Goal: Task Accomplishment & Management: Manage account settings

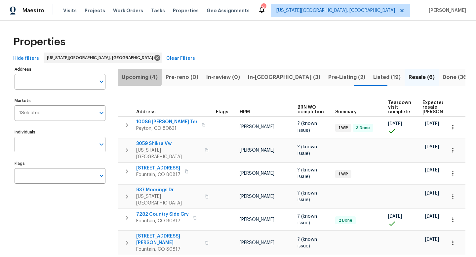
click at [134, 69] on button "Upcoming (4)" at bounding box center [140, 77] width 44 height 17
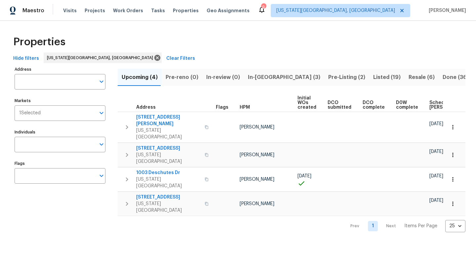
click at [255, 78] on span "In-[GEOGRAPHIC_DATA] (3)" at bounding box center [284, 77] width 72 height 9
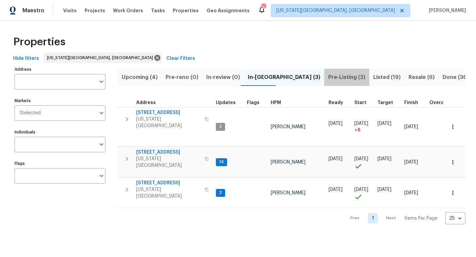
click at [329, 77] on span "Pre-Listing (2)" at bounding box center [347, 77] width 37 height 9
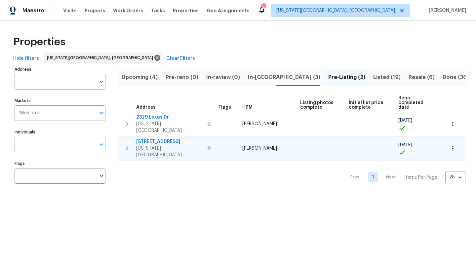
click at [149, 139] on span "4785 Live Oak Dr" at bounding box center [169, 142] width 67 height 7
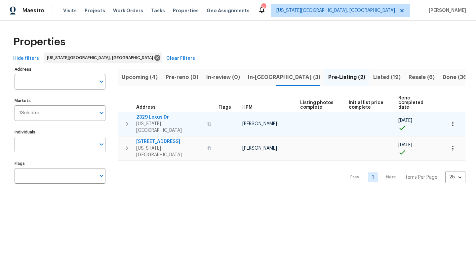
click at [154, 114] on span "2329 Lexus Dr" at bounding box center [169, 117] width 67 height 7
click at [151, 114] on span "2329 Lexus Dr" at bounding box center [169, 117] width 67 height 7
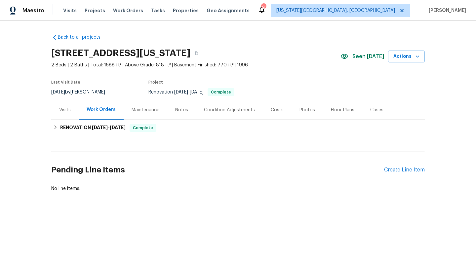
click at [307, 109] on div "Photos" at bounding box center [308, 110] width 16 height 7
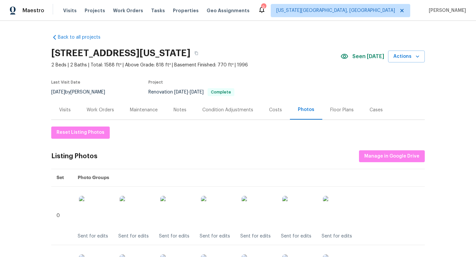
click at [349, 109] on div "Floor Plans" at bounding box center [341, 110] width 23 height 7
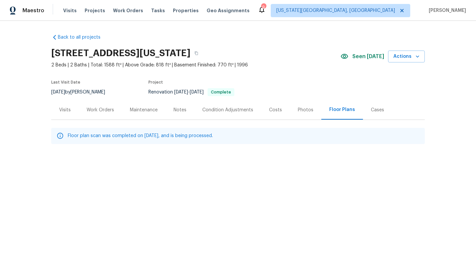
click at [274, 112] on div "Costs" at bounding box center [275, 110] width 13 height 7
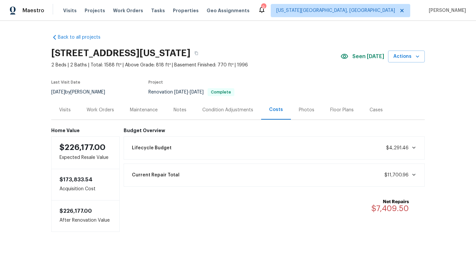
scroll to position [15, 0]
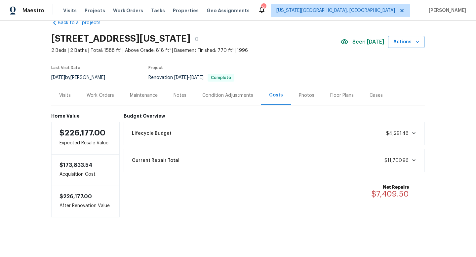
click at [98, 95] on div "Work Orders" at bounding box center [100, 95] width 27 height 7
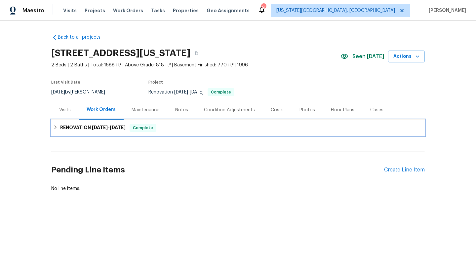
click at [130, 127] on div "RENOVATION 8/21/25 - 9/2/25 Complete" at bounding box center [238, 128] width 370 height 8
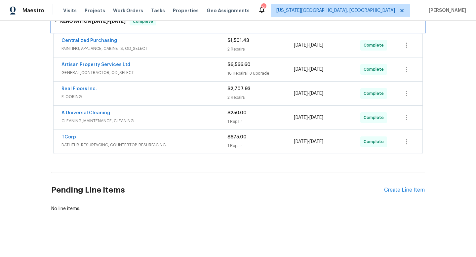
scroll to position [75, 0]
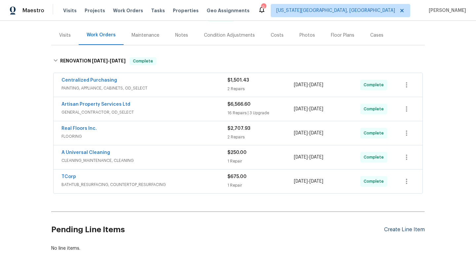
click at [401, 229] on div "Create Line Item" at bounding box center [404, 230] width 41 height 6
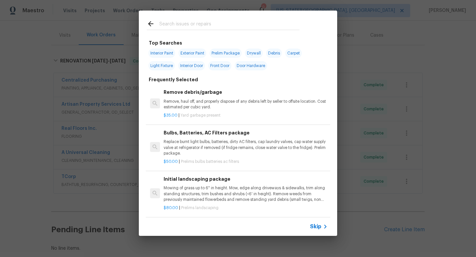
click at [170, 25] on input "text" at bounding box center [229, 25] width 140 height 10
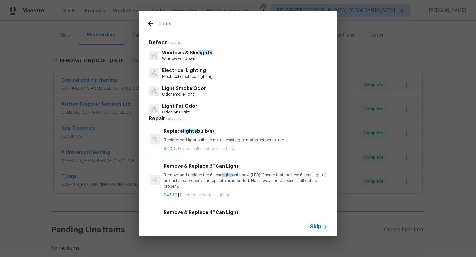
type input "lights"
click at [175, 76] on p "Electrical electrical lighting" at bounding box center [187, 77] width 51 height 6
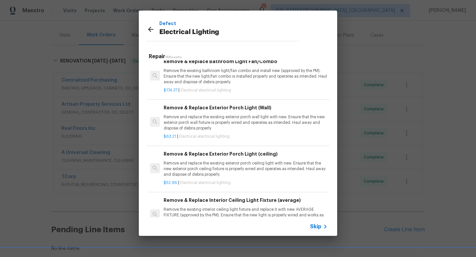
scroll to position [543, 0]
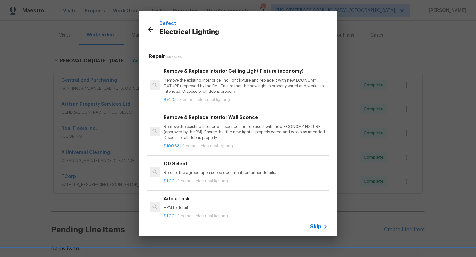
click at [174, 205] on p "HPM to detail" at bounding box center [246, 208] width 164 height 6
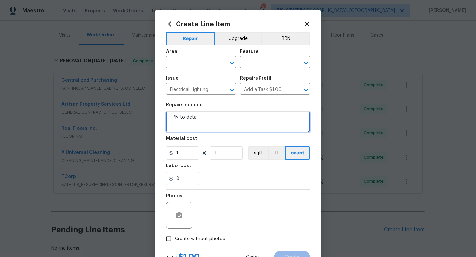
drag, startPoint x: 203, startPoint y: 119, endPoint x: 132, endPoint y: 114, distance: 71.3
click at [132, 115] on div "Create Line Item Repair Upgrade BRN Area ​ Feature ​ Issue Electrical Lighting …" at bounding box center [238, 128] width 476 height 257
type textarea "Replace front bedroom light with brush nickel flush mount"
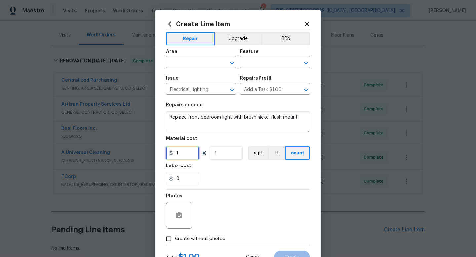
click at [191, 156] on input "1" at bounding box center [182, 153] width 33 height 13
type input "45"
click at [205, 242] on span "Create without photos" at bounding box center [200, 239] width 50 height 7
click at [175, 242] on input "Create without photos" at bounding box center [168, 239] width 13 height 13
checkbox input "true"
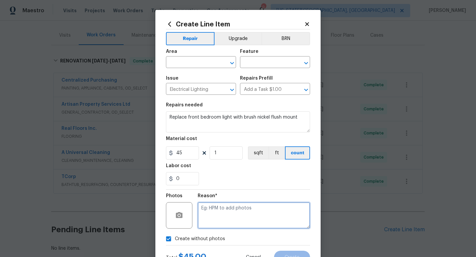
click at [212, 227] on textarea at bounding box center [254, 215] width 112 height 26
type textarea "h"
type textarea "na"
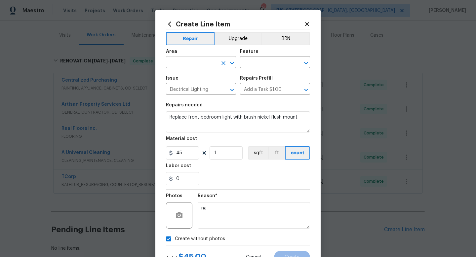
click at [188, 67] on input "text" at bounding box center [192, 63] width 52 height 10
click at [188, 85] on li "Interior Overall" at bounding box center [201, 88] width 70 height 11
type input "Interior Overall"
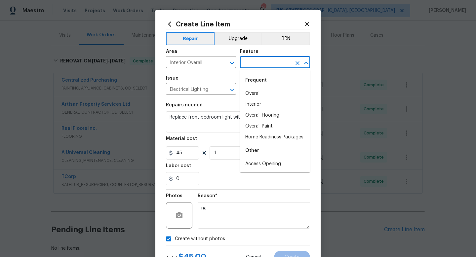
click at [266, 61] on input "text" at bounding box center [266, 63] width 52 height 10
click at [259, 102] on li "Interior" at bounding box center [275, 104] width 70 height 11
type input "Interior"
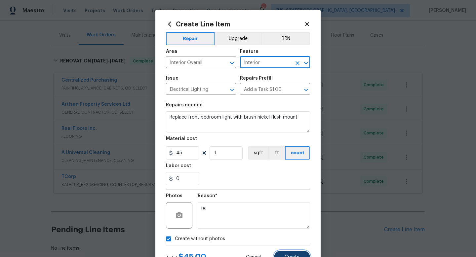
click at [291, 255] on button "Create" at bounding box center [292, 257] width 36 height 13
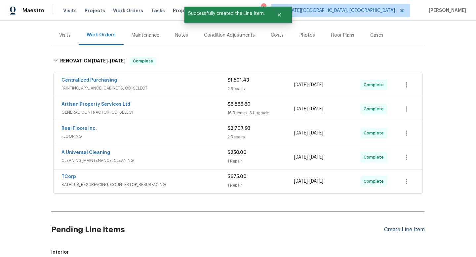
click at [401, 230] on div "Create Line Item" at bounding box center [404, 230] width 41 height 6
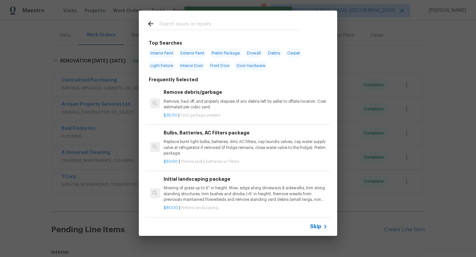
click at [176, 26] on input "text" at bounding box center [229, 25] width 140 height 10
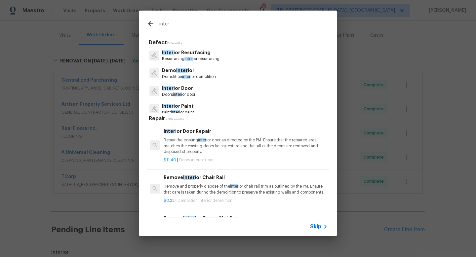
type input "inter"
click at [176, 92] on p "Doors inter ior door" at bounding box center [178, 95] width 33 height 6
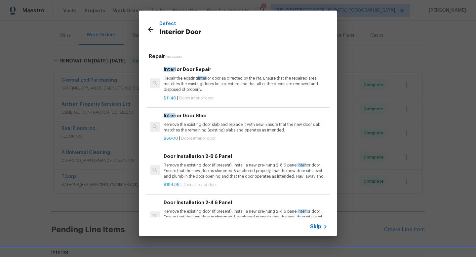
scroll to position [270, 0]
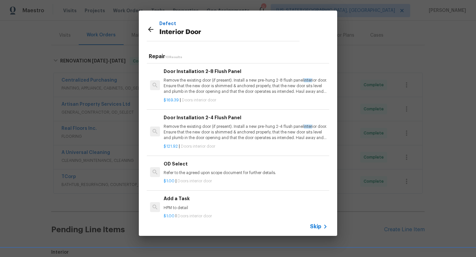
click at [179, 197] on h6 "Add a Task" at bounding box center [246, 198] width 164 height 7
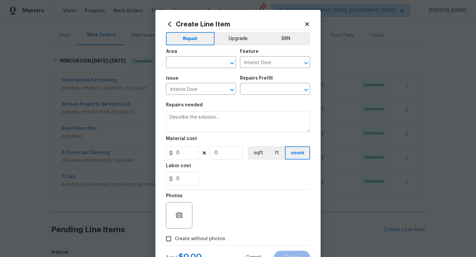
type input "Add a Task $1.00"
type textarea "HPM to detail"
type input "1"
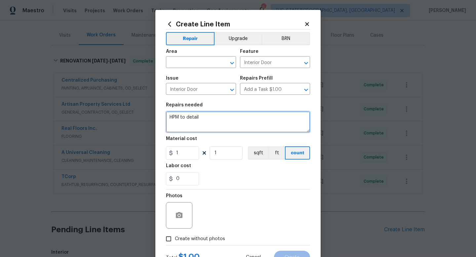
drag, startPoint x: 212, startPoint y: 120, endPoint x: 141, endPoint y: 115, distance: 72.0
click at [141, 117] on div "Create Line Item Repair Upgrade BRN Area ​ Feature Interior Door ​ Issue Interi…" at bounding box center [238, 128] width 476 height 257
type textarea "Paint front door same color."
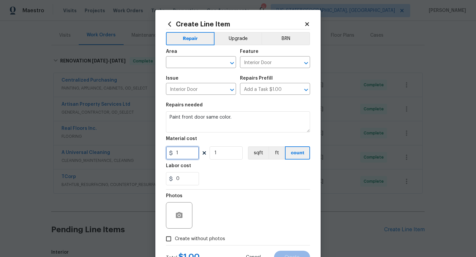
click at [185, 154] on input "1" at bounding box center [182, 153] width 33 height 13
type input "75"
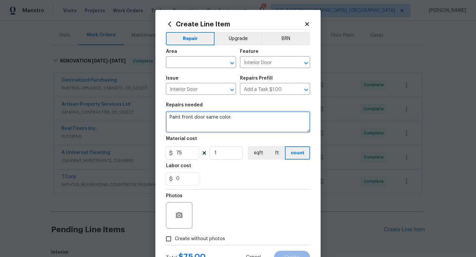
click at [264, 118] on textarea "Paint front door same color." at bounding box center [238, 121] width 144 height 21
type textarea "Paint front door same color. GC to provide PPG paint."
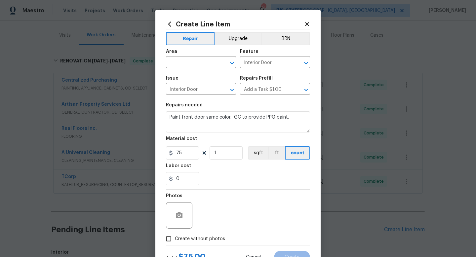
click at [207, 242] on span "Create without photos" at bounding box center [200, 239] width 50 height 7
click at [175, 242] on input "Create without photos" at bounding box center [168, 239] width 13 height 13
checkbox input "true"
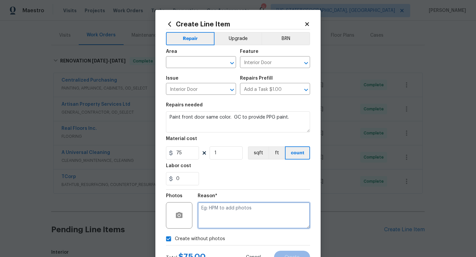
click at [215, 212] on textarea at bounding box center [254, 215] width 112 height 26
type textarea "na"
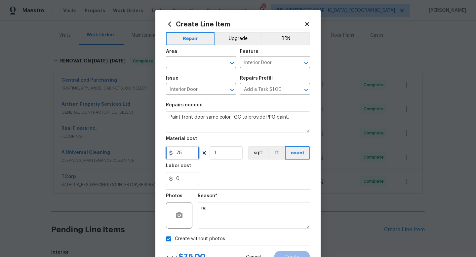
click at [190, 153] on input "75" at bounding box center [182, 153] width 33 height 13
type input "100"
click at [239, 231] on div "Reason* na" at bounding box center [254, 211] width 112 height 43
click at [174, 60] on input "text" at bounding box center [192, 63] width 52 height 10
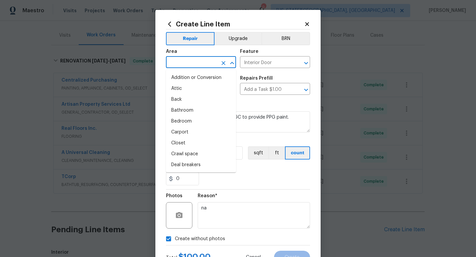
type input "n"
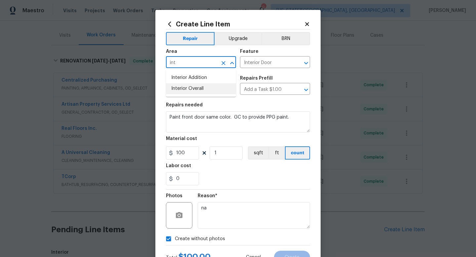
click at [178, 90] on li "Interior Overall" at bounding box center [201, 88] width 70 height 11
type input "Interior Overall"
click at [286, 257] on span "Create" at bounding box center [292, 257] width 15 height 5
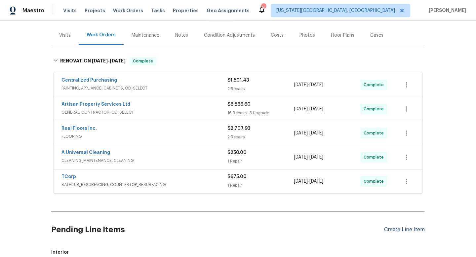
click at [414, 231] on div "Create Line Item" at bounding box center [404, 230] width 41 height 6
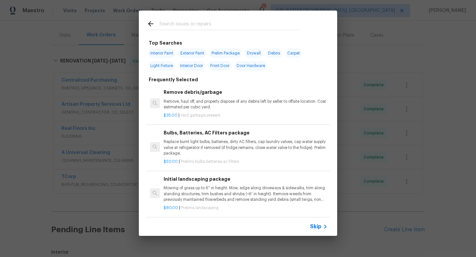
click at [169, 28] on input "text" at bounding box center [229, 25] width 140 height 10
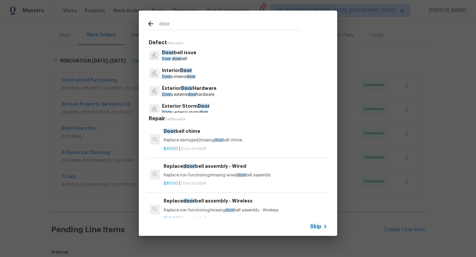
type input "door"
click at [180, 70] on p "Interior Door" at bounding box center [178, 70] width 33 height 7
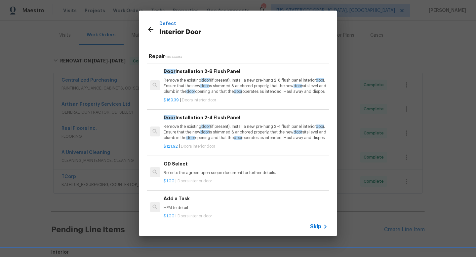
click at [185, 204] on div "Add a Task HPM to detail" at bounding box center [246, 203] width 164 height 16
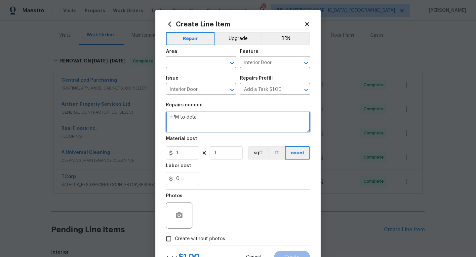
drag, startPoint x: 198, startPoint y: 121, endPoint x: 133, endPoint y: 114, distance: 65.5
click at [133, 114] on div "Create Line Item Repair Upgrade BRN Area ​ Feature Interior Door ​ Issue Interi…" at bounding box center [238, 128] width 476 height 257
type textarea "Replace front door weatherstripping."
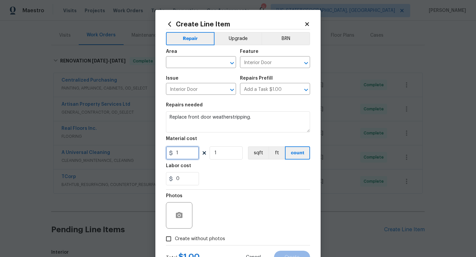
click at [180, 151] on input "1" at bounding box center [182, 153] width 33 height 13
type input "45"
click at [203, 242] on span "Create without photos" at bounding box center [200, 239] width 50 height 7
click at [175, 242] on input "Create without photos" at bounding box center [168, 239] width 13 height 13
checkbox input "true"
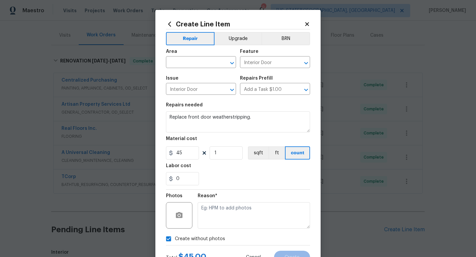
click at [208, 217] on textarea at bounding box center [254, 215] width 112 height 26
type textarea "na"
click at [191, 60] on input "text" at bounding box center [192, 63] width 52 height 10
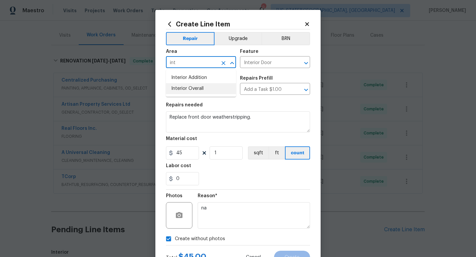
click at [187, 85] on li "Interior Overall" at bounding box center [201, 88] width 70 height 11
type input "Interior Overall"
click at [295, 257] on span "Create" at bounding box center [292, 257] width 15 height 5
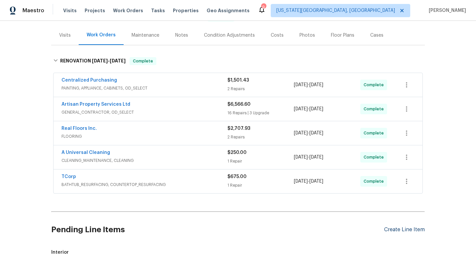
click at [410, 230] on div "Create Line Item" at bounding box center [404, 230] width 41 height 6
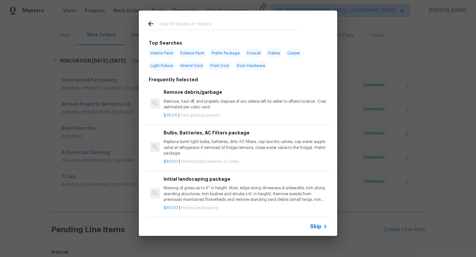
click at [187, 23] on input "text" at bounding box center [229, 25] width 140 height 10
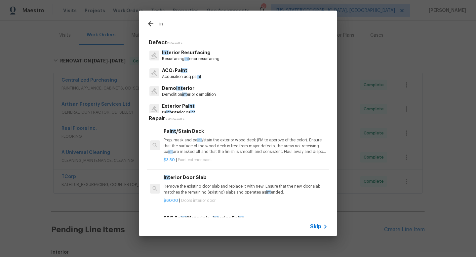
type input "i"
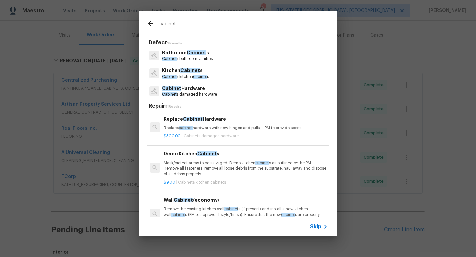
type input "cabinet"
click at [179, 72] on p "Kitchen Cabinet s" at bounding box center [185, 70] width 47 height 7
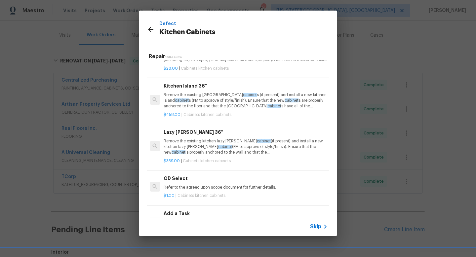
scroll to position [548, 0]
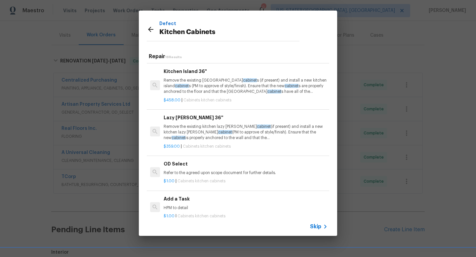
click at [188, 203] on div "Add a Task HPM to detail" at bounding box center [246, 204] width 164 height 16
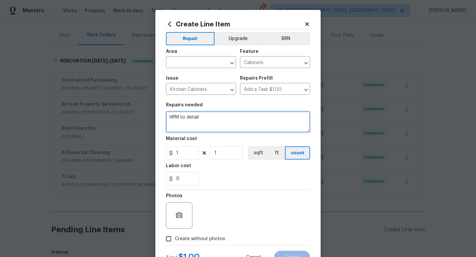
drag, startPoint x: 164, startPoint y: 115, endPoint x: 158, endPoint y: 115, distance: 5.6
click at [158, 115] on div "Create Line Item Repair Upgrade BRN Area ​ Feature Cabinets ​ Issue Kitchen Cab…" at bounding box center [237, 142] width 165 height 265
drag, startPoint x: 204, startPoint y: 118, endPoint x: 140, endPoint y: 113, distance: 64.4
click at [140, 113] on div "Create Line Item Repair Upgrade BRN Area ​ Feature Cabinets ​ Issue Kitchen Cab…" at bounding box center [238, 128] width 476 height 257
type textarea "S"
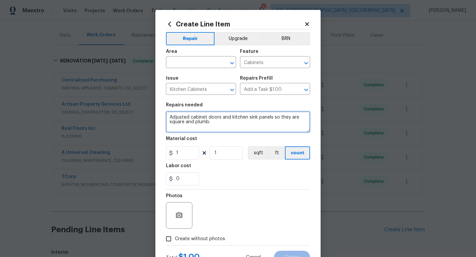
type textarea "Adjusted cabinet doors and kitchen sink panels so they are square and plumb."
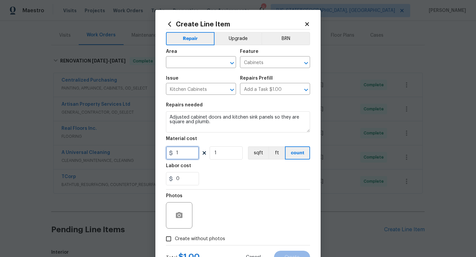
click at [196, 151] on input "1" at bounding box center [182, 153] width 33 height 13
type input "40"
click at [216, 239] on span "Create without photos" at bounding box center [200, 239] width 50 height 7
click at [175, 239] on input "Create without photos" at bounding box center [168, 239] width 13 height 13
checkbox input "true"
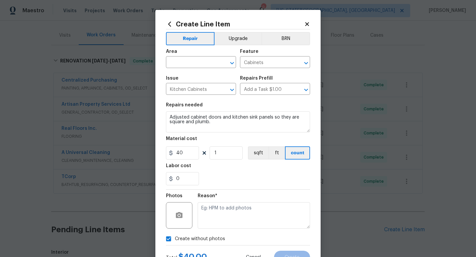
click at [216, 230] on div "Reason*" at bounding box center [254, 211] width 112 height 43
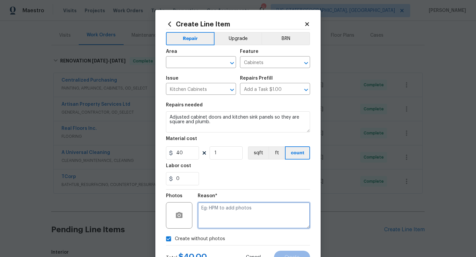
click at [217, 217] on textarea at bounding box center [254, 215] width 112 height 26
type textarea "na"
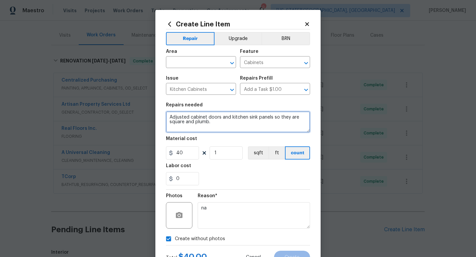
click at [225, 127] on textarea "Adjusted cabinet doors and kitchen sink panels so they are square and plumb." at bounding box center [238, 121] width 144 height 21
type textarea "Adjusted cabinet doors and kitchen sink panels so they are square and plumb. To…"
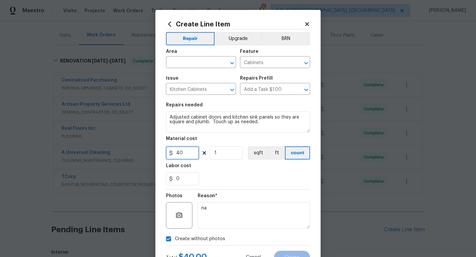
click at [193, 156] on input "40" at bounding box center [182, 153] width 33 height 13
type input "45"
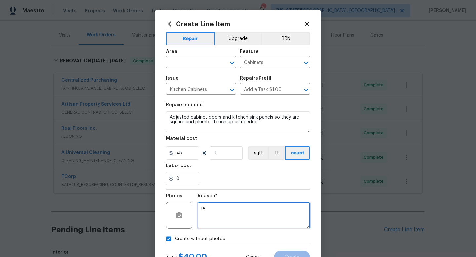
click at [237, 212] on textarea "na" at bounding box center [254, 215] width 112 height 26
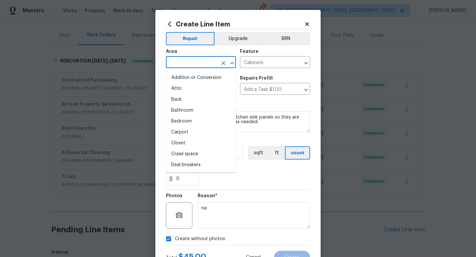
click at [186, 64] on input "text" at bounding box center [192, 63] width 52 height 10
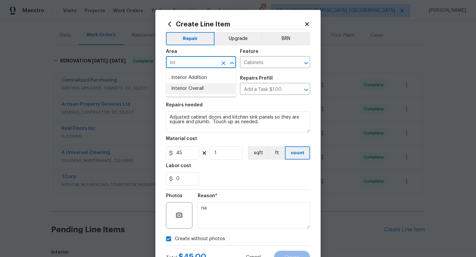
click at [182, 92] on li "Interior Overall" at bounding box center [201, 88] width 70 height 11
type input "Interior Overall"
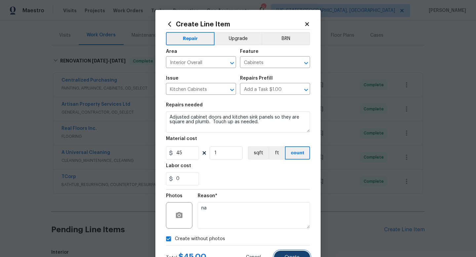
click at [296, 257] on span "Create" at bounding box center [292, 257] width 15 height 5
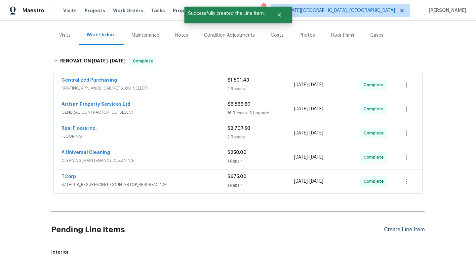
click at [398, 230] on div "Create Line Item" at bounding box center [404, 230] width 41 height 6
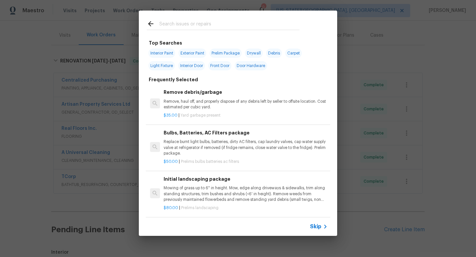
click at [375, 19] on div "Top Searches Interior Paint Exterior Paint Prelim Package Drywall Debris Carpet…" at bounding box center [238, 123] width 476 height 247
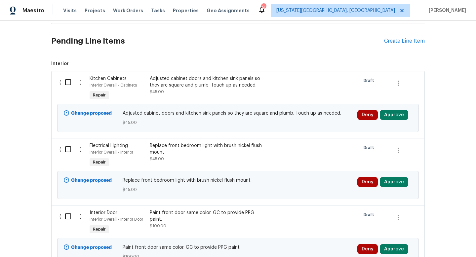
scroll to position [392, 0]
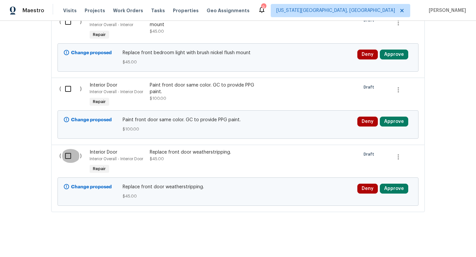
click at [66, 159] on input "checkbox" at bounding box center [70, 156] width 19 height 14
checkbox input "true"
click at [65, 80] on div "( )" at bounding box center [73, 95] width 30 height 30
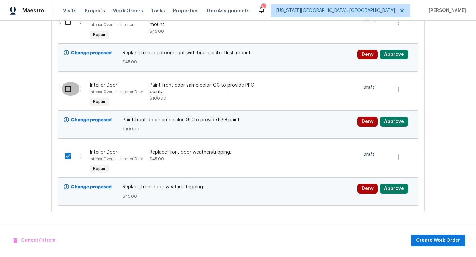
click at [66, 89] on input "checkbox" at bounding box center [70, 89] width 19 height 14
checkbox input "true"
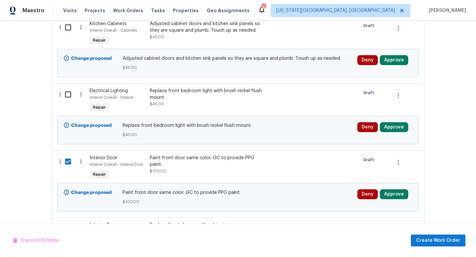
scroll to position [318, 0]
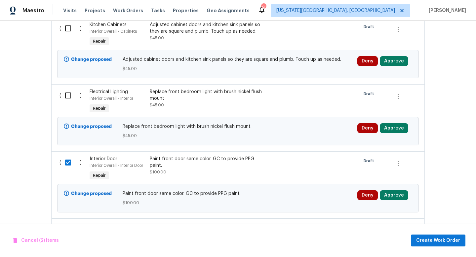
click at [66, 89] on input "checkbox" at bounding box center [70, 96] width 19 height 14
checkbox input "true"
click at [63, 28] on input "checkbox" at bounding box center [70, 29] width 19 height 14
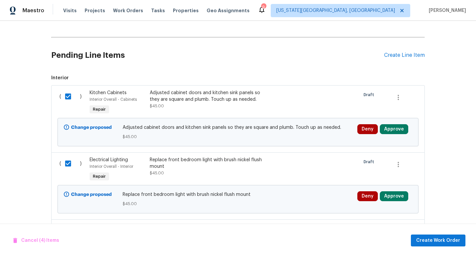
scroll to position [250, 0]
click at [435, 239] on span "Create Work Order" at bounding box center [439, 241] width 44 height 8
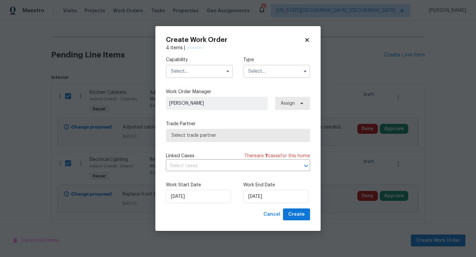
checkbox input "false"
click at [196, 65] on input "text" at bounding box center [199, 71] width 67 height 13
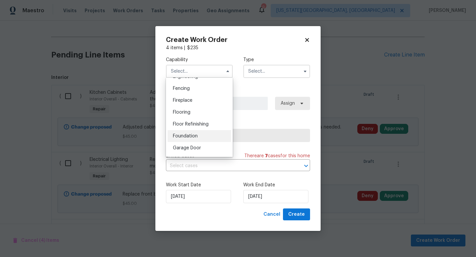
scroll to position [305, 0]
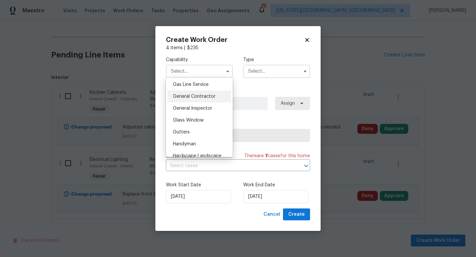
click at [186, 92] on div "General Contractor" at bounding box center [200, 97] width 64 height 12
type input "General Contractor"
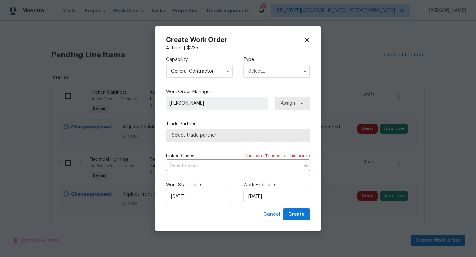
click at [264, 61] on label "Type" at bounding box center [276, 60] width 67 height 7
click at [263, 73] on input "text" at bounding box center [276, 71] width 67 height 13
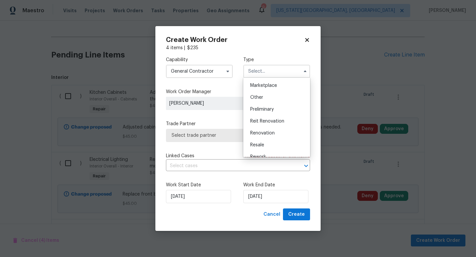
scroll to position [112, 0]
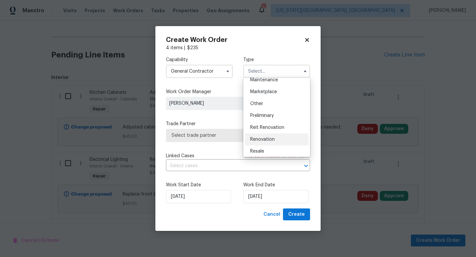
click at [262, 138] on span "Renovation" at bounding box center [262, 139] width 24 height 5
type input "Renovation"
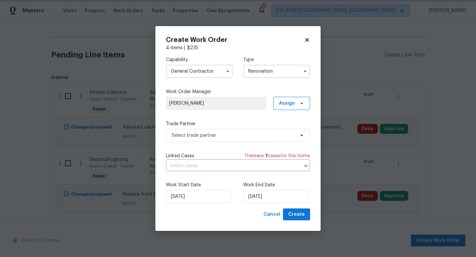
scroll to position [0, 0]
click at [190, 132] on span "Select trade partner" at bounding box center [233, 135] width 123 height 7
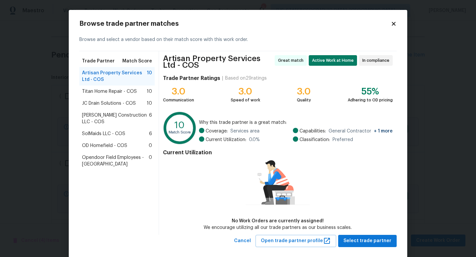
click at [109, 89] on span "Titan Home Repair - COS" at bounding box center [109, 91] width 55 height 7
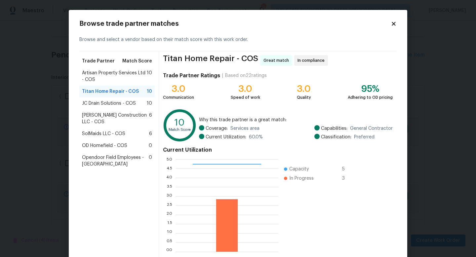
scroll to position [34, 0]
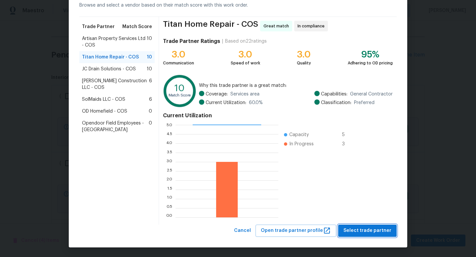
click at [368, 231] on span "Select trade partner" at bounding box center [368, 231] width 48 height 8
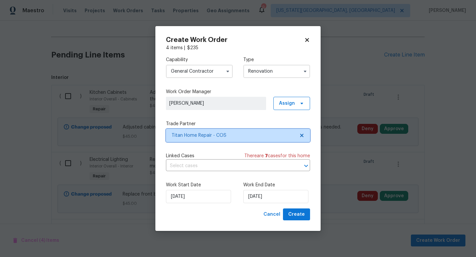
scroll to position [0, 0]
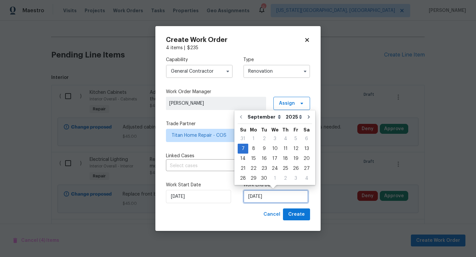
click at [286, 195] on input "[DATE]" at bounding box center [275, 196] width 65 height 13
click at [266, 152] on div "9" at bounding box center [264, 148] width 11 height 9
type input "[DATE]"
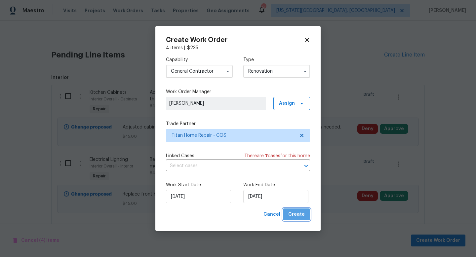
click at [301, 214] on span "Create" at bounding box center [296, 215] width 17 height 8
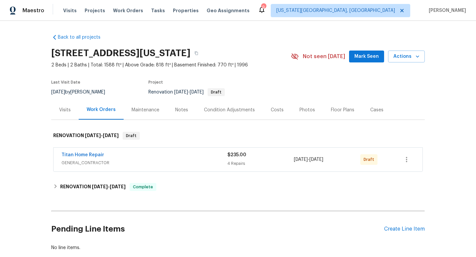
scroll to position [39, 0]
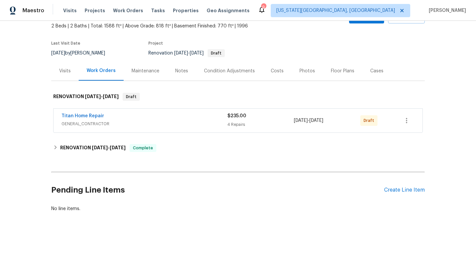
click at [201, 120] on div "Titan Home Repair" at bounding box center [145, 117] width 166 height 8
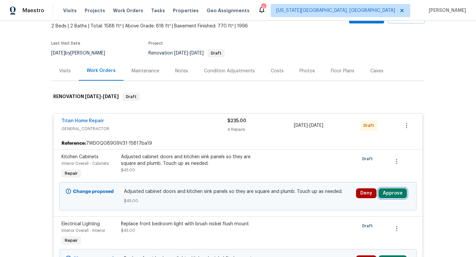
click at [393, 197] on button "Approve" at bounding box center [393, 194] width 28 height 10
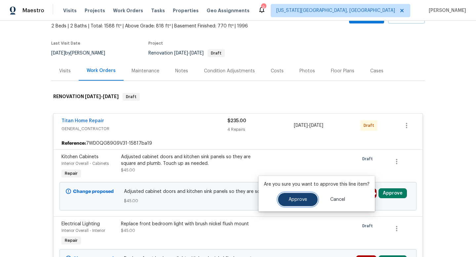
click at [308, 198] on button "Approve" at bounding box center [298, 199] width 40 height 13
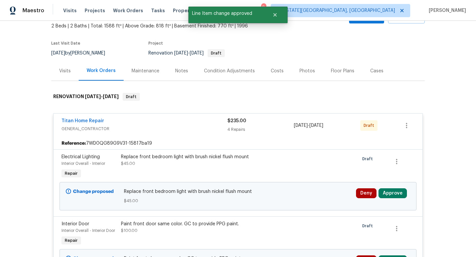
scroll to position [78, 0]
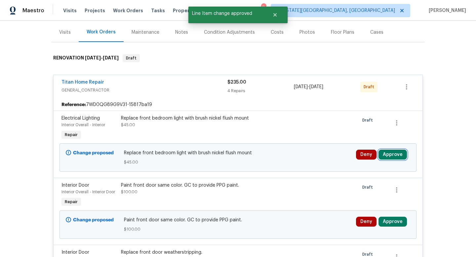
click at [398, 155] on button "Approve" at bounding box center [393, 155] width 28 height 10
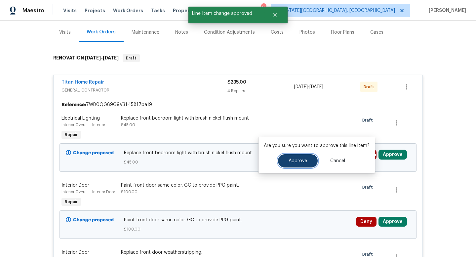
click at [303, 160] on span "Approve" at bounding box center [298, 161] width 19 height 5
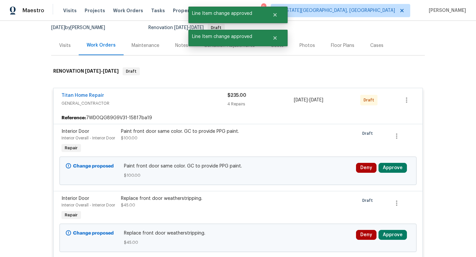
scroll to position [85, 0]
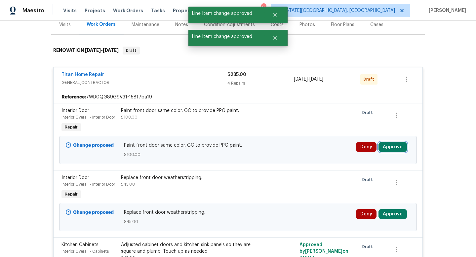
click at [391, 145] on button "Approve" at bounding box center [393, 147] width 28 height 10
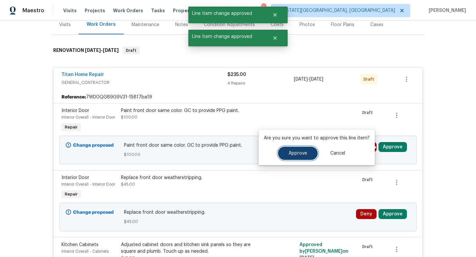
click at [299, 155] on span "Approve" at bounding box center [298, 153] width 19 height 5
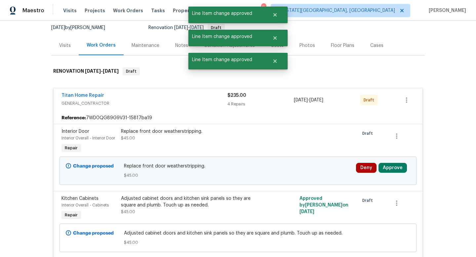
scroll to position [108, 0]
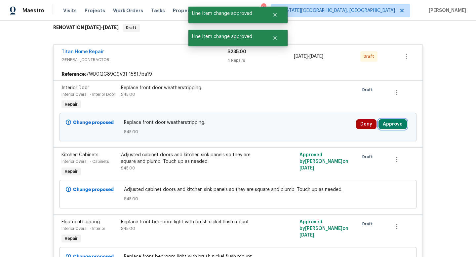
click at [404, 123] on button "Approve" at bounding box center [393, 124] width 28 height 10
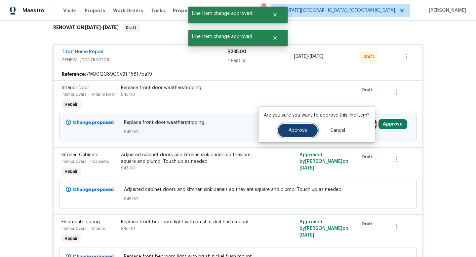
click at [314, 129] on button "Approve" at bounding box center [298, 130] width 40 height 13
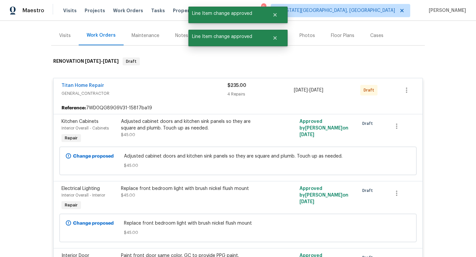
click at [136, 89] on div "Titan Home Repair" at bounding box center [145, 86] width 166 height 8
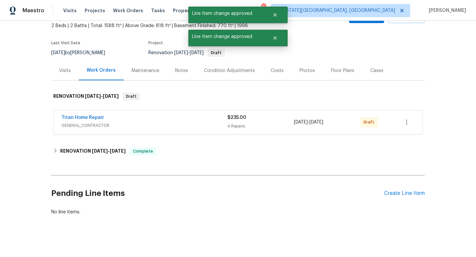
scroll to position [39, 0]
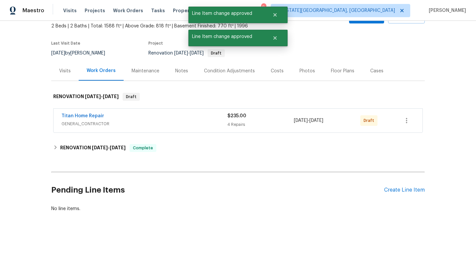
click at [231, 109] on div "Titan Home Repair GENERAL_CONTRACTOR $235.00 4 Repairs 9/7/2025 - 9/9/2025 Draft" at bounding box center [238, 121] width 369 height 24
click at [231, 114] on span "$235.00" at bounding box center [237, 116] width 19 height 5
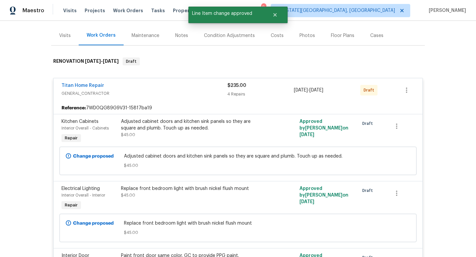
click at [181, 128] on div "Adjusted cabinet doors and kitchen sink panels so they are square and plumb. To…" at bounding box center [193, 124] width 145 height 13
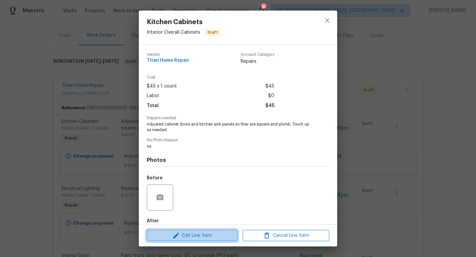
click at [180, 238] on icon "button" at bounding box center [176, 236] width 8 height 8
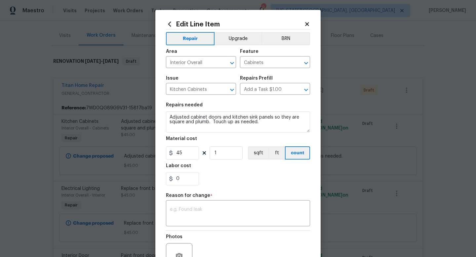
click at [310, 23] on div "Edit Line Item Repair Upgrade BRN Area Interior Overall ​ Feature Cabinets ​ Is…" at bounding box center [237, 163] width 165 height 306
click at [309, 24] on icon at bounding box center [307, 24] width 6 height 6
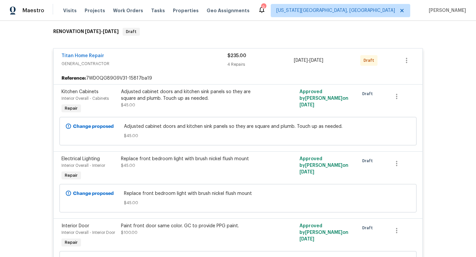
click at [188, 65] on span "GENERAL_CONTRACTOR" at bounding box center [145, 64] width 166 height 7
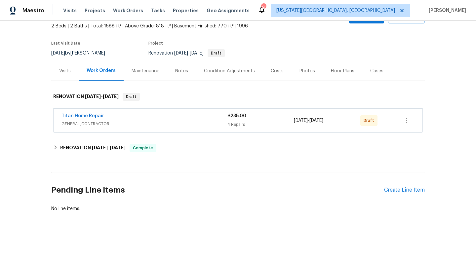
scroll to position [39, 0]
click at [409, 122] on icon "button" at bounding box center [407, 121] width 8 height 8
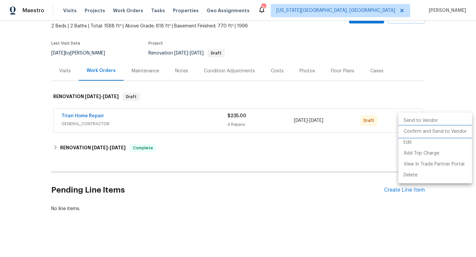
click at [409, 135] on li "Confirm and Send to Vendor" at bounding box center [436, 131] width 74 height 11
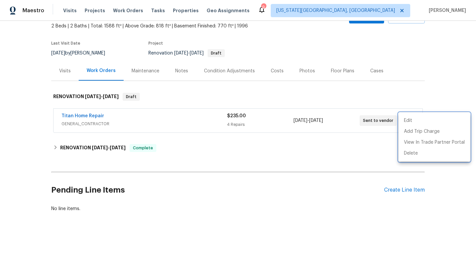
click at [178, 72] on div at bounding box center [238, 128] width 476 height 257
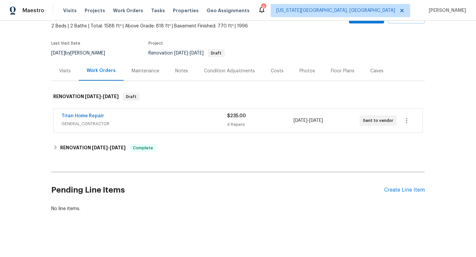
click at [178, 69] on div "Notes" at bounding box center [181, 71] width 13 height 7
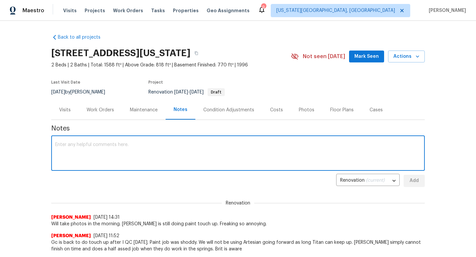
click at [140, 146] on textarea at bounding box center [238, 154] width 366 height 23
type textarea "J"
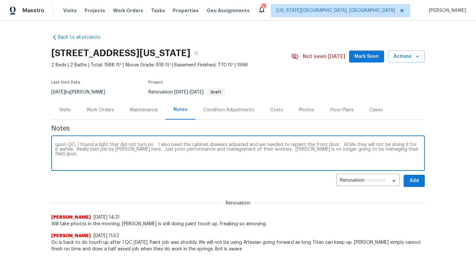
click at [415, 152] on textarea "upon QC, I found a light that did not turn on. I also need the cabinet drawers …" at bounding box center [238, 154] width 366 height 23
type textarea "upon QC, I found a light that did not turn on. I also need the cabinet drawers …"
click at [413, 185] on button "Add" at bounding box center [414, 181] width 21 height 12
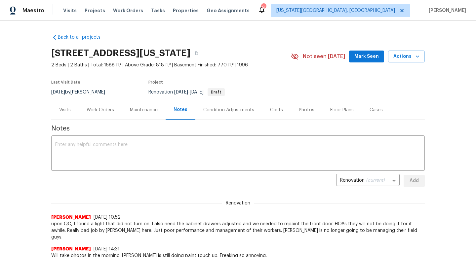
click at [361, 57] on span "Mark Seen" at bounding box center [367, 57] width 24 height 8
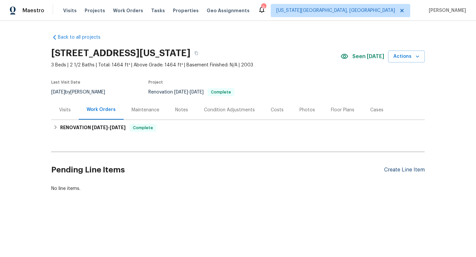
click at [410, 171] on div "Create Line Item" at bounding box center [404, 170] width 41 height 6
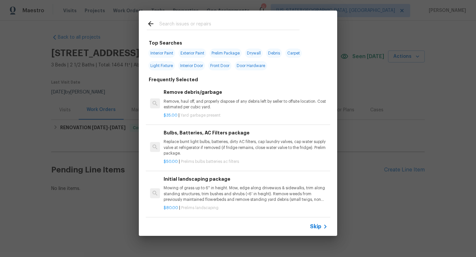
click at [182, 23] on input "text" at bounding box center [229, 25] width 140 height 10
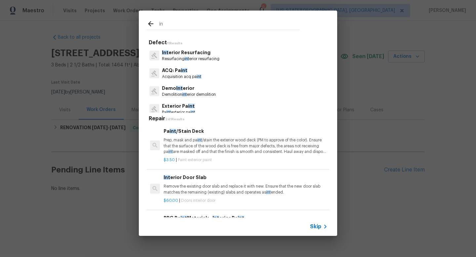
type input "i"
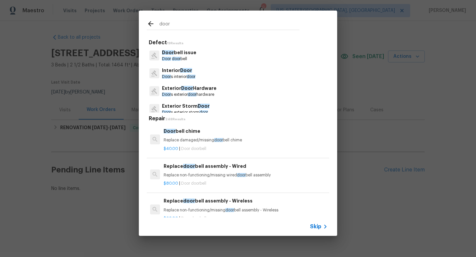
type input "door"
click at [182, 70] on span "Door" at bounding box center [186, 70] width 12 height 5
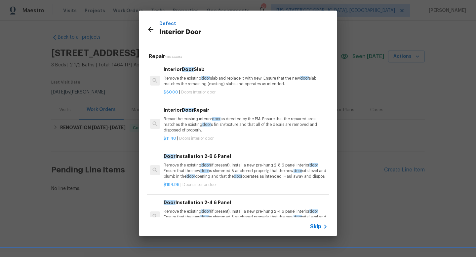
scroll to position [270, 0]
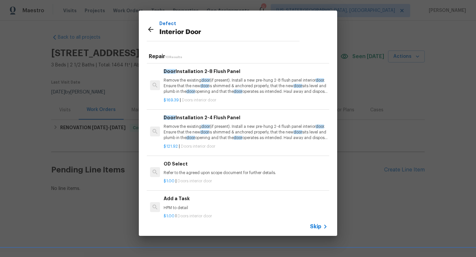
click at [185, 198] on h6 "Add a Task" at bounding box center [246, 198] width 164 height 7
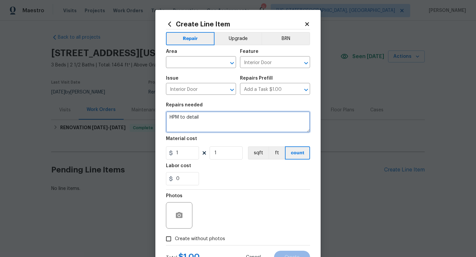
drag, startPoint x: 205, startPoint y: 121, endPoint x: 134, endPoint y: 112, distance: 71.6
click at [134, 113] on div "Create Line Item Repair Upgrade BRN Area ​ Feature Interior Door ​ Issue Interi…" at bounding box center [238, 128] width 476 height 257
type textarea "Add lock to slider so it is secured correctly."
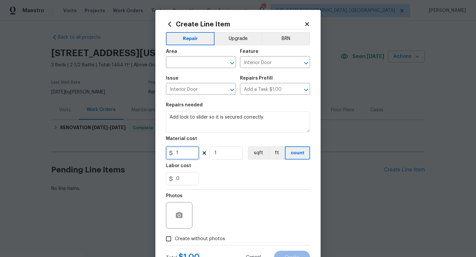
click at [184, 157] on input "1" at bounding box center [182, 153] width 33 height 13
type input "75"
click at [194, 64] on input "text" at bounding box center [192, 63] width 52 height 10
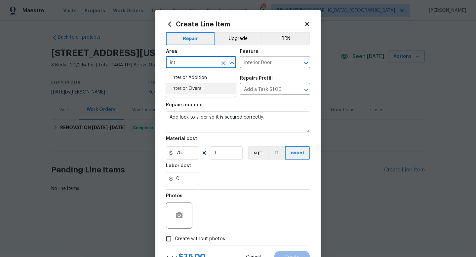
click at [189, 86] on li "Interior Overall" at bounding box center [201, 88] width 70 height 11
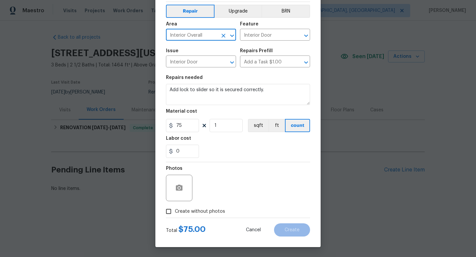
type input "Interior Overall"
click at [215, 211] on span "Create without photos" at bounding box center [200, 211] width 50 height 7
click at [175, 211] on input "Create without photos" at bounding box center [168, 211] width 13 height 13
checkbox input "true"
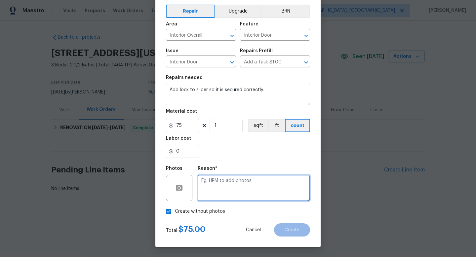
click at [216, 199] on textarea at bounding box center [254, 188] width 112 height 26
type textarea "na"
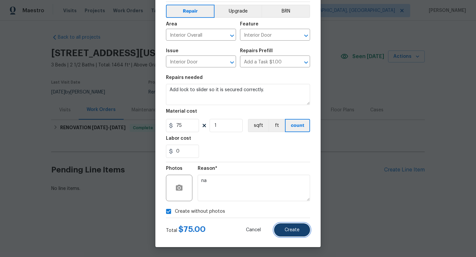
click at [287, 233] on button "Create" at bounding box center [292, 230] width 36 height 13
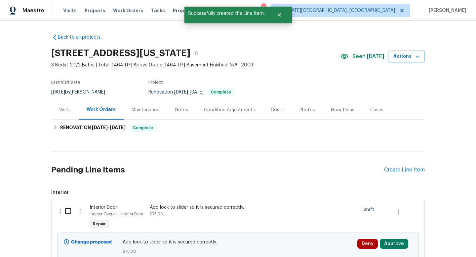
click at [196, 212] on div "Add lock to slider so it is secured correctly. $75.00" at bounding box center [208, 210] width 116 height 13
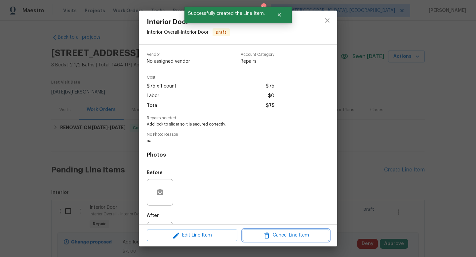
click at [271, 236] on icon "button" at bounding box center [267, 236] width 8 height 8
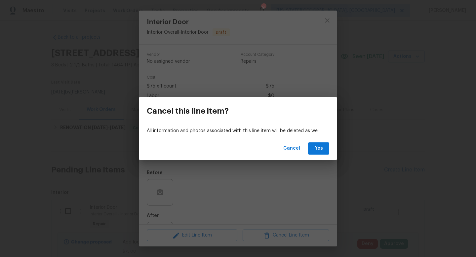
click at [326, 155] on div "Cancel Yes" at bounding box center [238, 148] width 198 height 23
click at [326, 149] on button "Yes" at bounding box center [318, 149] width 21 height 12
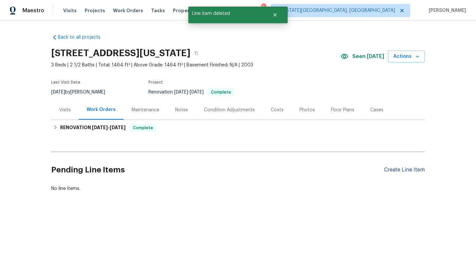
click at [390, 170] on div "Create Line Item" at bounding box center [404, 170] width 41 height 6
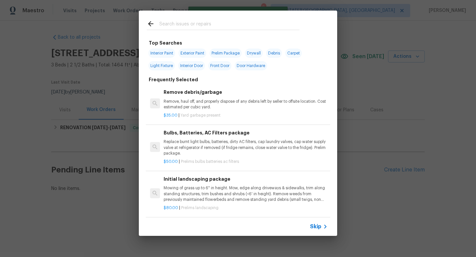
click at [183, 28] on input "text" at bounding box center [229, 25] width 140 height 10
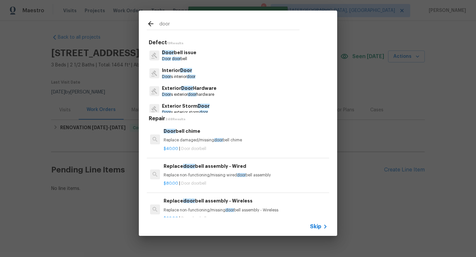
type input "door"
click at [182, 76] on p "Door s interior door" at bounding box center [178, 77] width 33 height 6
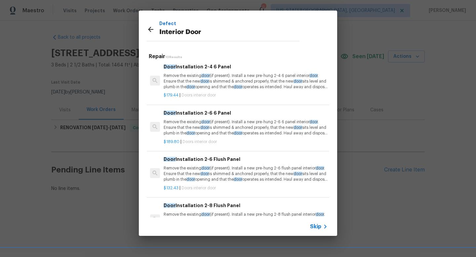
scroll to position [270, 0]
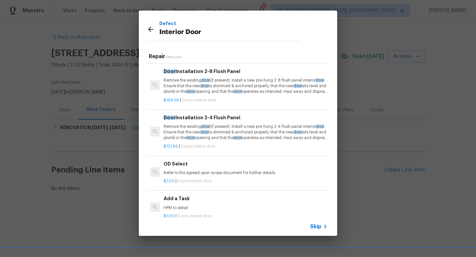
click at [187, 203] on div "Add a Task HPM to detail" at bounding box center [246, 203] width 164 height 16
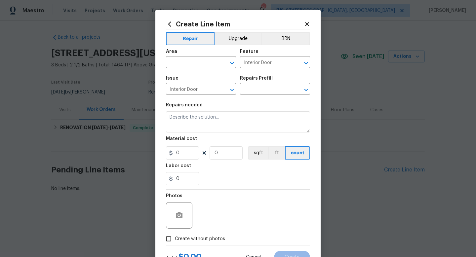
type input "Add a Task $1.00"
type textarea "HPM to detail"
type input "1"
click at [214, 61] on input "text" at bounding box center [192, 63] width 52 height 10
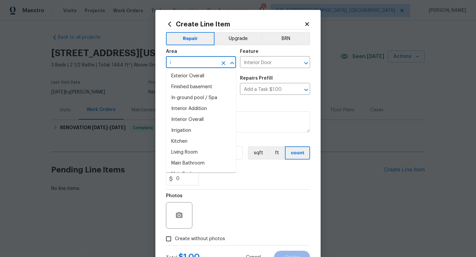
scroll to position [0, 0]
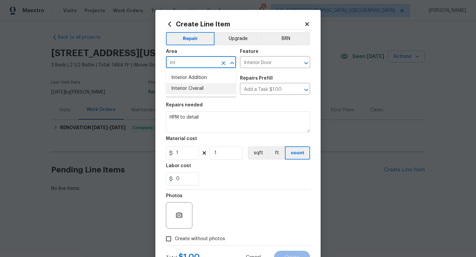
click at [184, 88] on li "Interior Overall" at bounding box center [201, 88] width 70 height 11
type input "Interior Overall"
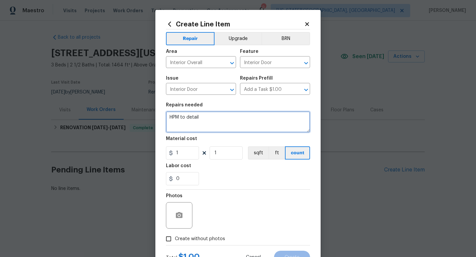
drag, startPoint x: 174, startPoint y: 118, endPoint x: 140, endPoint y: 114, distance: 34.0
click at [140, 115] on div "Create Line Item Repair Upgrade BRN Area Interior Overall ​ Feature Interior Do…" at bounding box center [238, 128] width 476 height 257
type textarea "S"
type textarea "Add new lock to slider to secure it correctly."
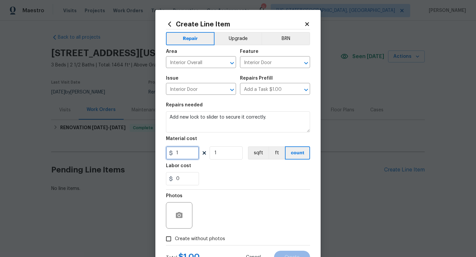
click at [183, 154] on input "1" at bounding box center [182, 153] width 33 height 13
type input "75"
click at [199, 241] on span "Create without photos" at bounding box center [200, 239] width 50 height 7
click at [175, 241] on input "Create without photos" at bounding box center [168, 239] width 13 height 13
checkbox input "true"
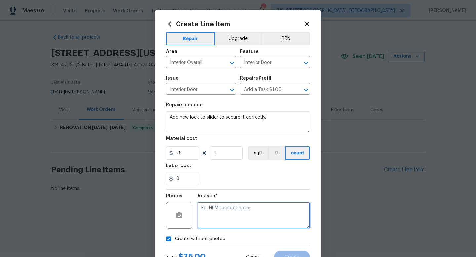
click at [221, 213] on textarea at bounding box center [254, 215] width 112 height 26
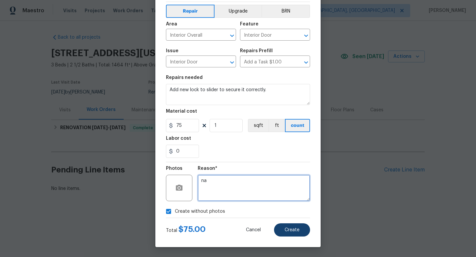
type textarea "na"
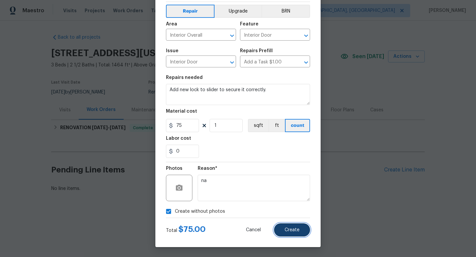
click at [290, 229] on span "Create" at bounding box center [292, 230] width 15 height 5
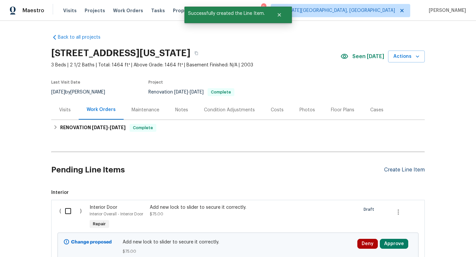
click at [411, 172] on div "Create Line Item" at bounding box center [404, 170] width 41 height 6
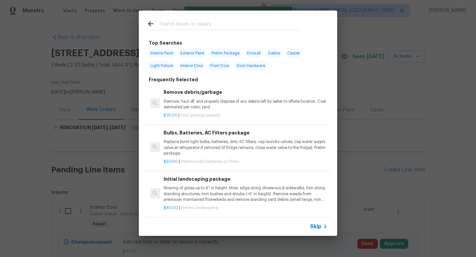
click at [187, 23] on input "text" at bounding box center [229, 25] width 140 height 10
type input "i"
type input "d"
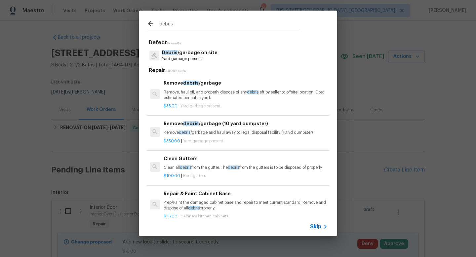
type input "debris"
click at [182, 53] on p "Debris /garbage on site" at bounding box center [190, 52] width 56 height 7
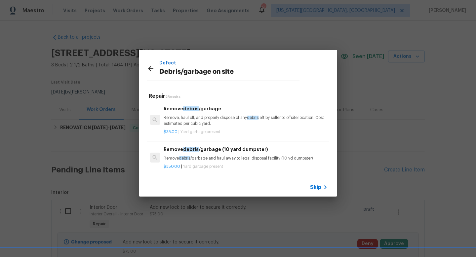
click at [198, 122] on p "Remove, haul off, and properly dispose of any debris left by seller to offsite …" at bounding box center [246, 120] width 164 height 11
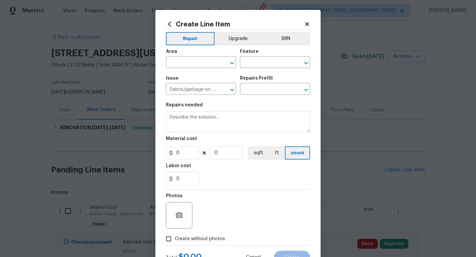
type input "Remove debris/garbage $35.00"
type textarea "Remove, haul off, and properly dispose of any debris left by seller to offsite …"
type input "35"
type input "1"
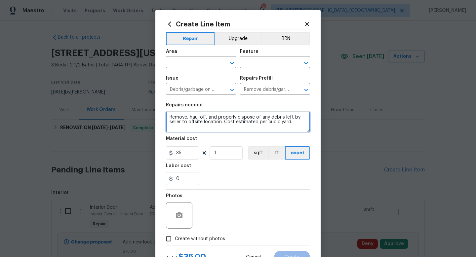
drag, startPoint x: 290, startPoint y: 123, endPoint x: 155, endPoint y: 109, distance: 135.8
click at [155, 109] on div "Create Line Item Repair Upgrade BRN Area ​ Feature ​ Issue Debris/garbage on si…" at bounding box center [238, 128] width 476 height 257
click at [223, 120] on textarea "Remove debris dropped by unknown" at bounding box center [238, 121] width 144 height 21
click at [283, 120] on textarea "Remove debris dropped off by unknown" at bounding box center [238, 121] width 144 height 21
type textarea "Remove debris dropped off by unknown on left side of home."
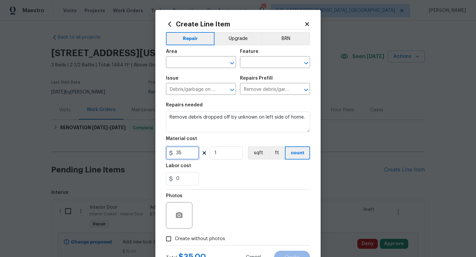
drag, startPoint x: 190, startPoint y: 153, endPoint x: 148, endPoint y: 153, distance: 42.0
click at [148, 153] on div "Create Line Item Repair Upgrade BRN Area ​ Feature ​ Issue Debris/garbage on si…" at bounding box center [238, 128] width 476 height 257
type input "150"
click at [200, 237] on span "Create without photos" at bounding box center [200, 239] width 50 height 7
click at [175, 237] on input "Create without photos" at bounding box center [168, 239] width 13 height 13
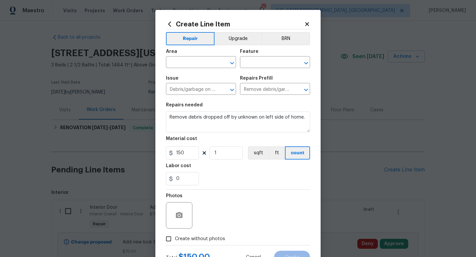
checkbox input "true"
click at [213, 210] on textarea at bounding box center [254, 215] width 112 height 26
type textarea "a"
type textarea "na"
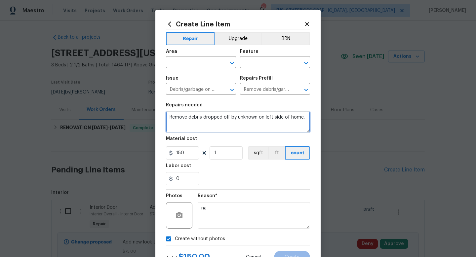
click at [307, 121] on textarea "Remove debris dropped off by unknown on left side of home." at bounding box center [238, 121] width 144 height 21
click at [169, 123] on textarea "Remove debris dropped off by unknown on left side of home. Neighbors said someo…" at bounding box center [238, 121] width 144 height 21
click at [270, 128] on textarea "Remove debris dropped off by unknown on left side of home. (Neighbors said some…" at bounding box center [238, 121] width 144 height 21
type textarea "Remove debris dropped off by unknown on left side of home. (Neighbors said some…"
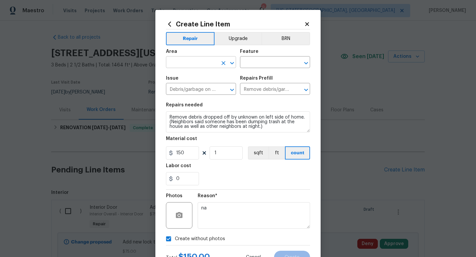
click at [190, 64] on input "text" at bounding box center [192, 63] width 52 height 10
click at [181, 89] on li "Exterior Overall" at bounding box center [201, 88] width 70 height 11
type input "Exterior Overall"
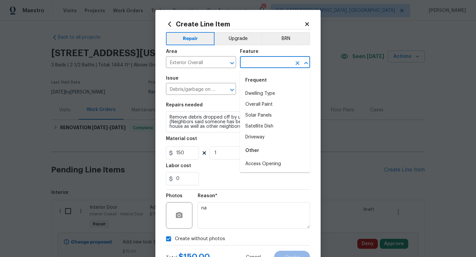
click at [263, 65] on input "text" at bounding box center [266, 63] width 52 height 10
type input "i"
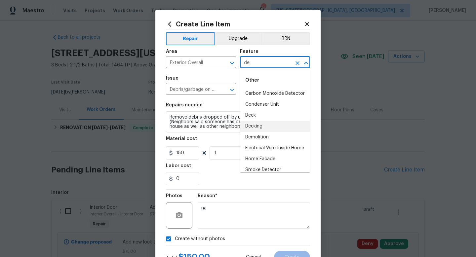
type input "d"
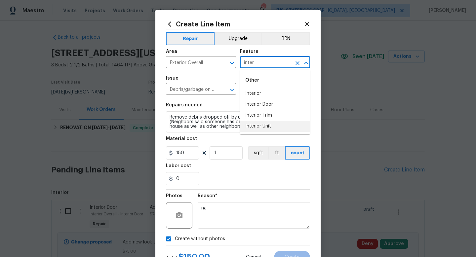
click at [266, 125] on li "Interior Unit" at bounding box center [275, 126] width 70 height 11
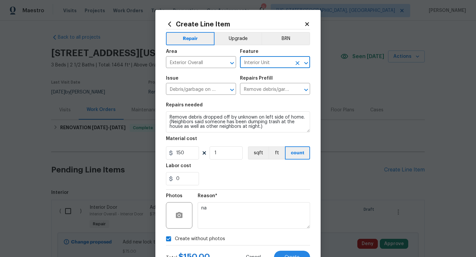
type input "Interior Unit"
click at [287, 251] on div "Total $ 150.00 Cancel Create" at bounding box center [238, 255] width 144 height 19
click at [287, 257] on span "Create" at bounding box center [292, 257] width 15 height 5
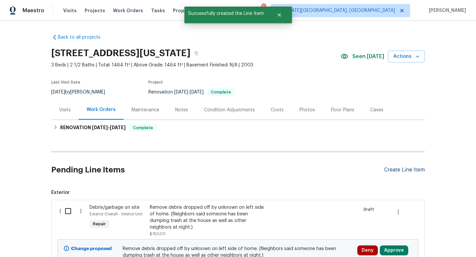
click at [406, 173] on div "Create Line Item" at bounding box center [404, 170] width 41 height 6
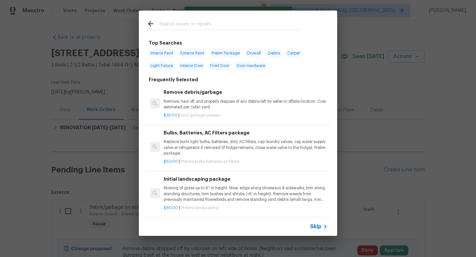
click at [173, 26] on input "text" at bounding box center [229, 25] width 140 height 10
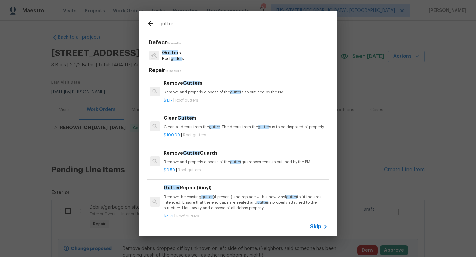
type input "gutter"
click at [173, 60] on span "gutter" at bounding box center [176, 59] width 11 height 4
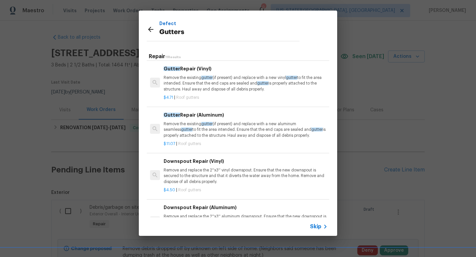
scroll to position [283, 0]
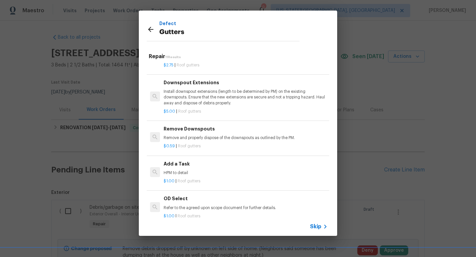
click at [188, 168] on div "Add a Task HPM to detail" at bounding box center [246, 168] width 164 height 16
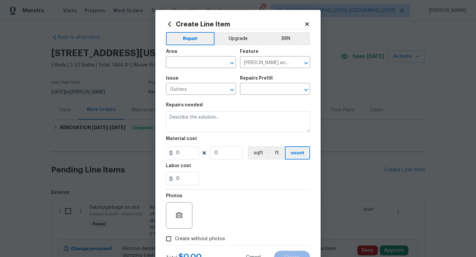
type input "Add a Task $1.00"
type textarea "HPM to detail"
type input "1"
click at [188, 155] on input "1" at bounding box center [182, 153] width 33 height 13
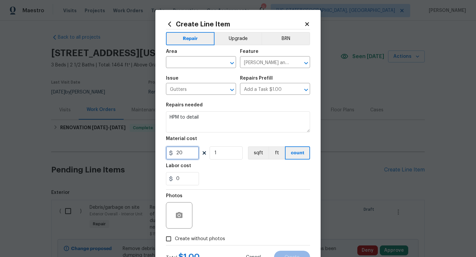
type input "20"
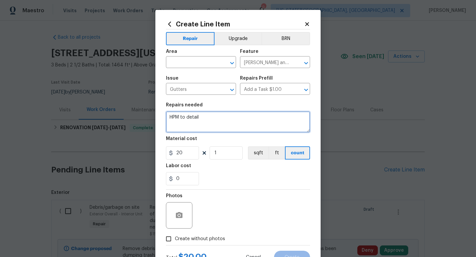
drag, startPoint x: 205, startPoint y: 115, endPoint x: 149, endPoint y: 115, distance: 56.2
click at [149, 115] on div "Create Line Item Repair Upgrade BRN Area ​ Feature Eaves and Trim ​ Issue Gutte…" at bounding box center [238, 128] width 476 height 257
type textarea "Bend front gutter in the correct position."
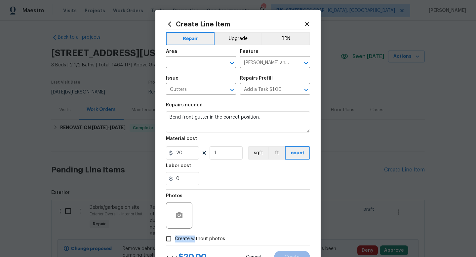
drag, startPoint x: 193, startPoint y: 239, endPoint x: 221, endPoint y: 202, distance: 46.5
click at [222, 203] on div "Photos Create without photos" at bounding box center [238, 218] width 144 height 56
click at [212, 233] on label "Create without photos" at bounding box center [193, 239] width 63 height 13
click at [175, 233] on input "Create without photos" at bounding box center [168, 239] width 13 height 13
checkbox input "true"
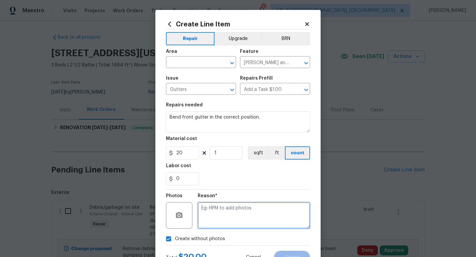
click at [213, 212] on textarea at bounding box center [254, 215] width 112 height 26
type textarea "nan"
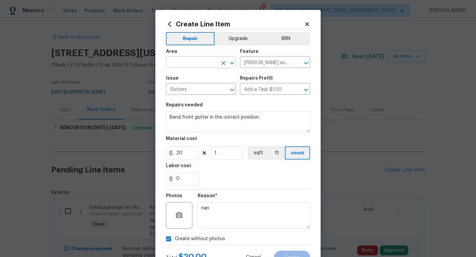
click at [188, 63] on input "text" at bounding box center [192, 63] width 52 height 10
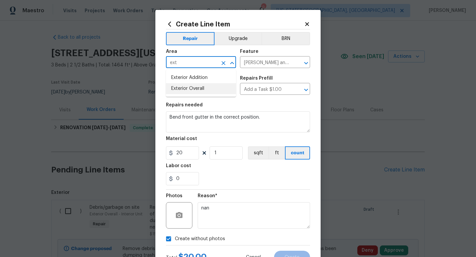
click at [185, 91] on li "Exterior Overall" at bounding box center [201, 88] width 70 height 11
type input "Exterior Overall"
click at [292, 254] on button "Create" at bounding box center [292, 257] width 36 height 13
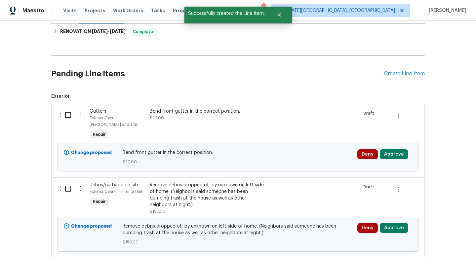
scroll to position [225, 0]
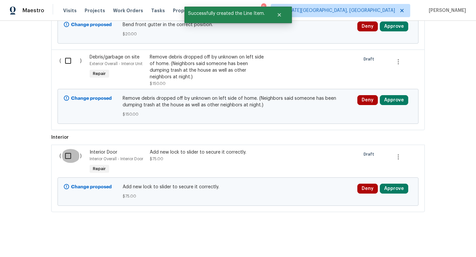
click at [69, 155] on input "checkbox" at bounding box center [70, 156] width 19 height 14
checkbox input "true"
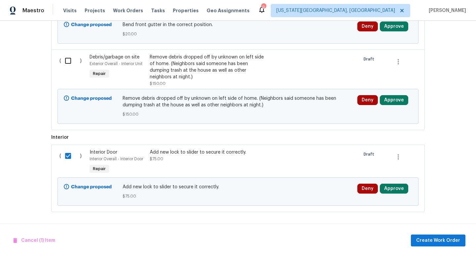
click at [69, 60] on input "checkbox" at bounding box center [70, 61] width 19 height 14
checkbox input "true"
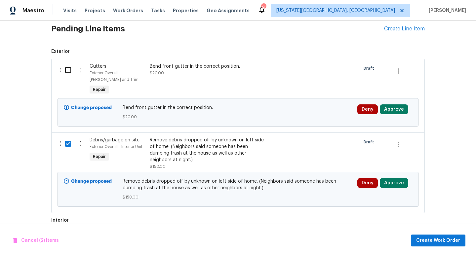
scroll to position [105, 0]
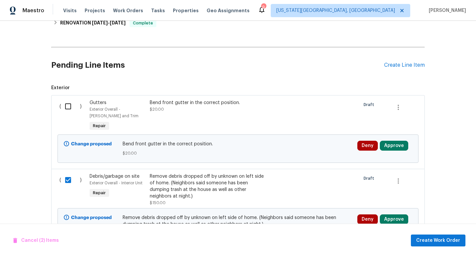
click at [70, 114] on div "( )" at bounding box center [73, 116] width 30 height 37
click at [69, 109] on input "checkbox" at bounding box center [70, 107] width 19 height 14
checkbox input "true"
click at [449, 243] on span "Create Work Order" at bounding box center [439, 241] width 44 height 8
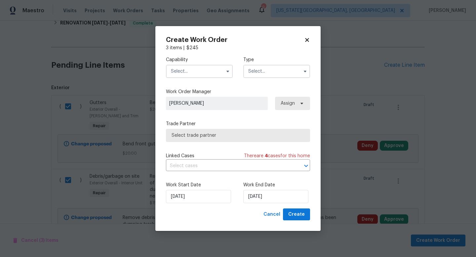
click at [176, 72] on input "text" at bounding box center [199, 71] width 67 height 13
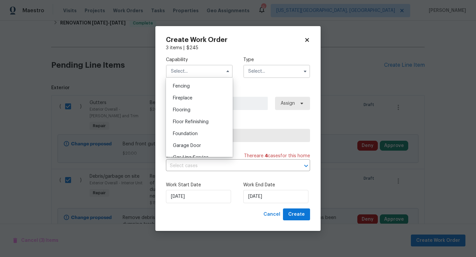
scroll to position [282, 0]
click at [199, 121] on span "General Contractor" at bounding box center [194, 120] width 43 height 5
type input "General Contractor"
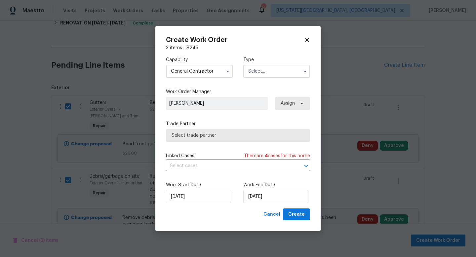
click at [256, 76] on input "text" at bounding box center [276, 71] width 67 height 13
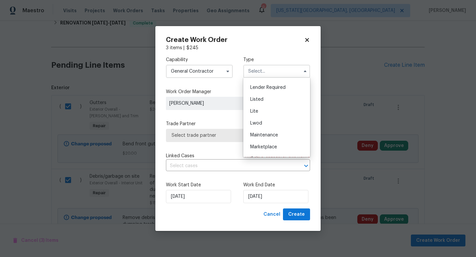
scroll to position [57, 0]
click at [259, 101] on span "Listed" at bounding box center [256, 100] width 13 height 5
type input "Listed"
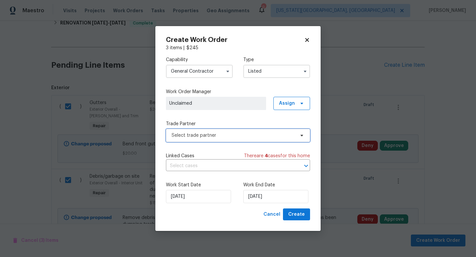
click at [196, 135] on span "Select trade partner" at bounding box center [233, 135] width 123 height 7
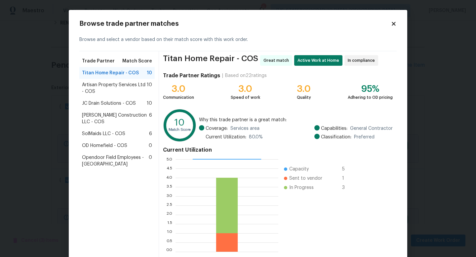
scroll to position [34, 0]
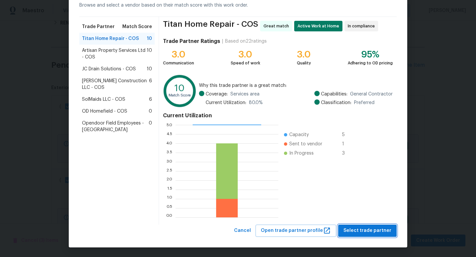
click at [366, 234] on span "Select trade partner" at bounding box center [368, 231] width 48 height 8
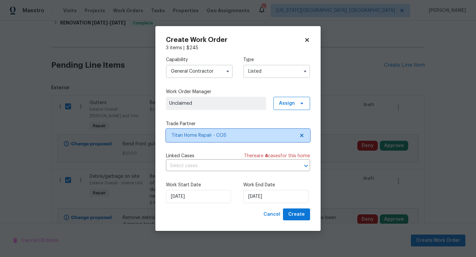
scroll to position [0, 0]
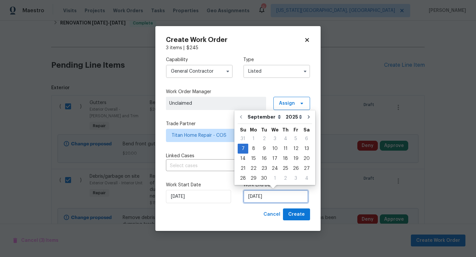
click at [266, 194] on input "9/7/2025" at bounding box center [275, 196] width 65 height 13
click at [275, 150] on div "10" at bounding box center [275, 148] width 11 height 9
type input "9/10/2025"
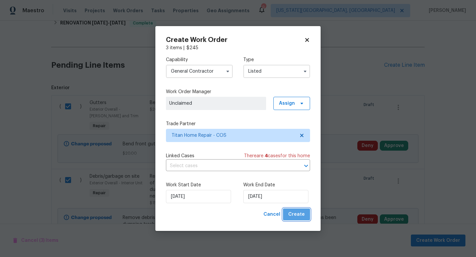
click at [299, 215] on span "Create" at bounding box center [296, 215] width 17 height 8
checkbox input "false"
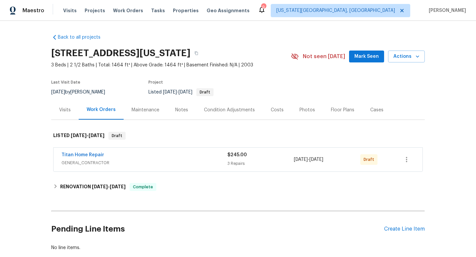
click at [284, 155] on div "$245.00" at bounding box center [261, 155] width 66 height 7
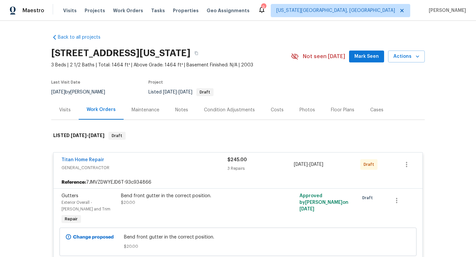
scroll to position [51, 0]
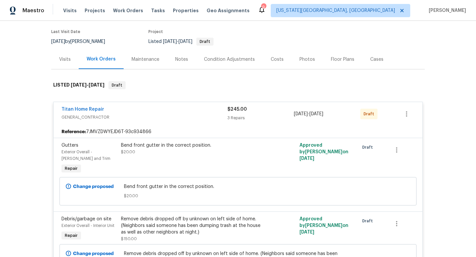
click at [189, 153] on div "Bend front gutter in the correct position. $20.00" at bounding box center [193, 148] width 145 height 13
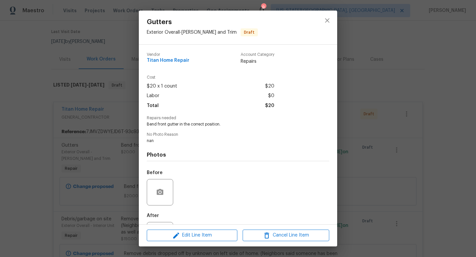
click at [199, 225] on div "Edit Line Item Cancel Line Item" at bounding box center [238, 236] width 198 height 22
click at [199, 230] on button "Edit Line Item" at bounding box center [192, 236] width 91 height 12
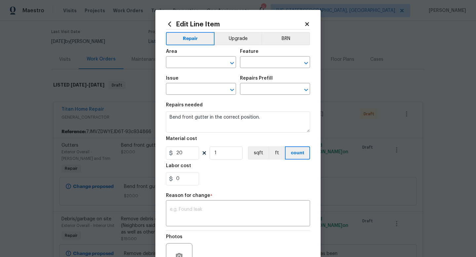
type input "Exterior Overall"
type input "[PERSON_NAME] and Trim"
type input "Gutters"
type input "Add a Task $1.00"
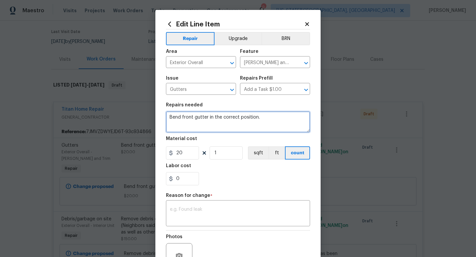
click at [182, 117] on textarea "Bend front gutter in the correct position." at bounding box center [238, 121] width 144 height 21
click at [223, 118] on textarea "Bend bent front gutter in the correct position." at bounding box center [238, 121] width 144 height 21
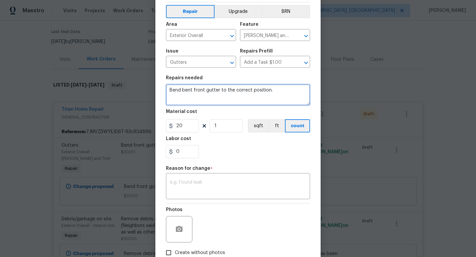
scroll to position [69, 0]
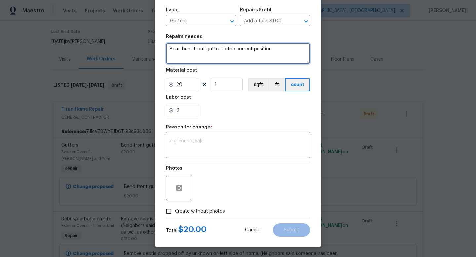
type textarea "Bend bent front gutter to the correct position."
click at [214, 209] on span "Create without photos" at bounding box center [200, 211] width 50 height 7
click at [175, 209] on input "Create without photos" at bounding box center [168, 211] width 13 height 13
checkbox input "true"
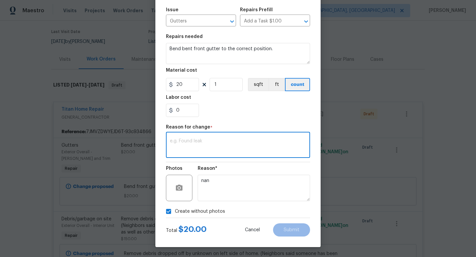
click at [217, 145] on textarea at bounding box center [238, 146] width 136 height 14
type textarea "na"
click at [286, 229] on span "Submit" at bounding box center [292, 230] width 16 height 5
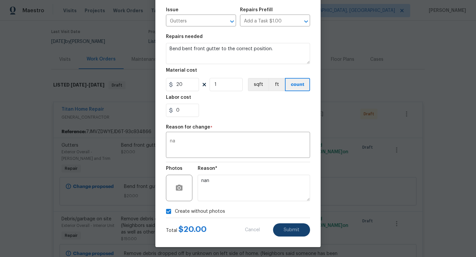
type textarea "Bend front gutter in the correct position."
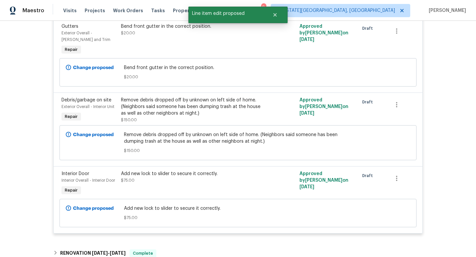
scroll to position [158, 0]
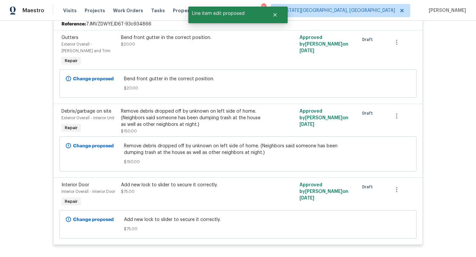
click at [190, 116] on div "Remove debris dropped off by unknown on left side of home. (Neighbors said some…" at bounding box center [193, 118] width 145 height 20
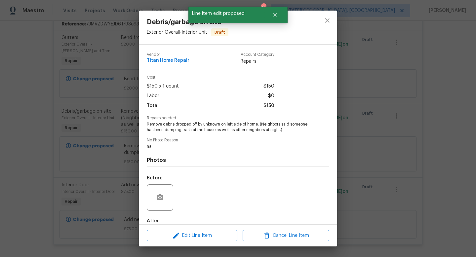
scroll to position [36, 0]
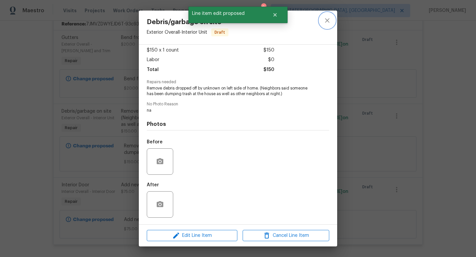
click at [327, 22] on icon "close" at bounding box center [328, 21] width 8 height 8
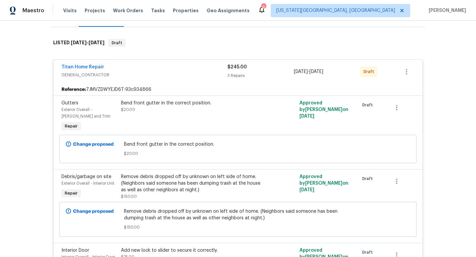
scroll to position [81, 0]
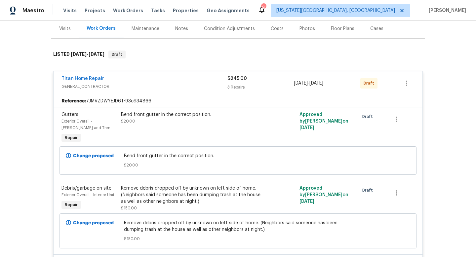
click at [125, 81] on div "Titan Home Repair" at bounding box center [145, 79] width 166 height 8
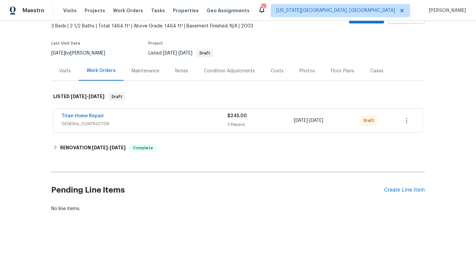
scroll to position [39, 0]
click at [408, 121] on icon "button" at bounding box center [407, 121] width 8 height 8
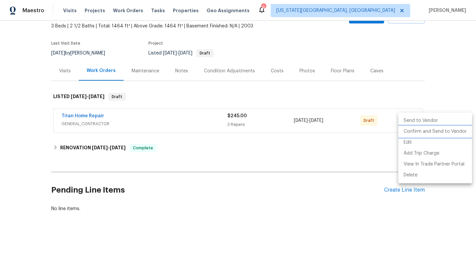
click at [408, 129] on li "Confirm and Send to Vendor" at bounding box center [436, 131] width 74 height 11
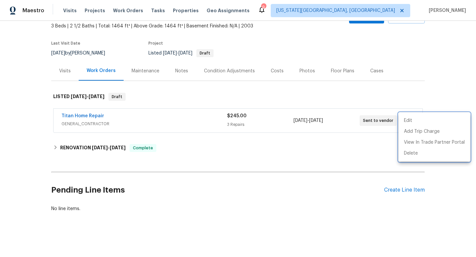
click at [347, 131] on div at bounding box center [238, 128] width 476 height 257
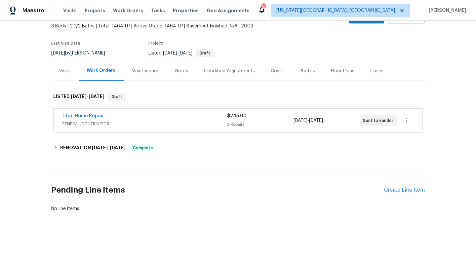
click at [257, 118] on div "$245.00" at bounding box center [260, 116] width 66 height 7
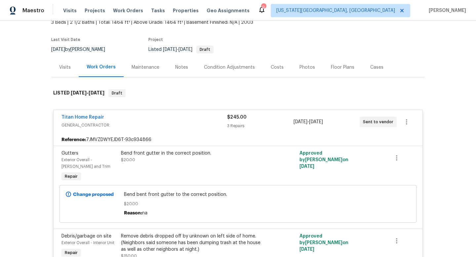
scroll to position [41, 0]
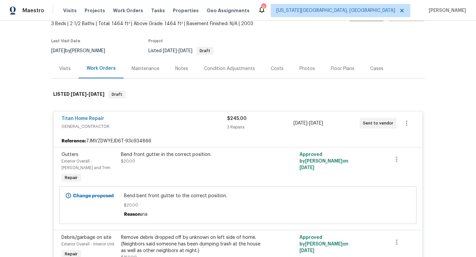
click at [179, 69] on div "Notes" at bounding box center [181, 69] width 13 height 7
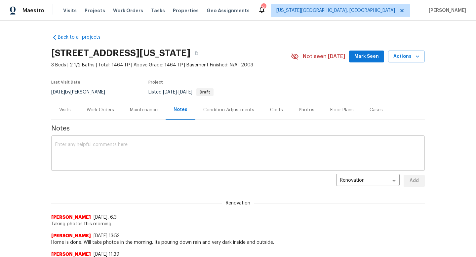
click at [136, 152] on textarea at bounding box center [238, 154] width 366 height 23
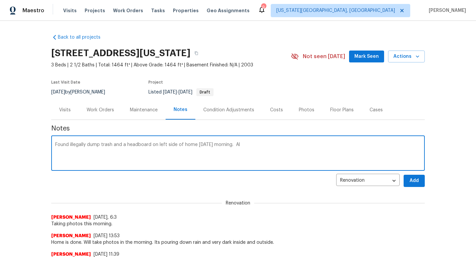
click at [209, 147] on textarea "Found illegally dump trash and a headboard on left side of home Friday morning.…" at bounding box center [238, 154] width 366 height 23
click at [266, 147] on textarea "Found illegally dump trash and a headboard on left side of home Saturday mornin…" at bounding box center [238, 154] width 366 height 23
type textarea "Found illegally dump trash and a headboard on left side of home Saturday mornin…"
click at [362, 57] on span "Mark Seen" at bounding box center [367, 57] width 24 height 8
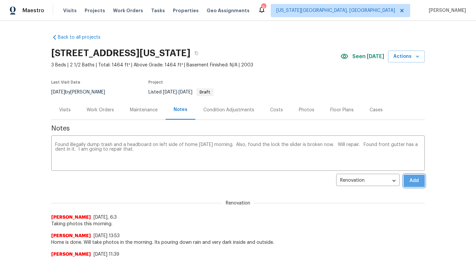
click at [418, 181] on span "Add" at bounding box center [414, 181] width 11 height 8
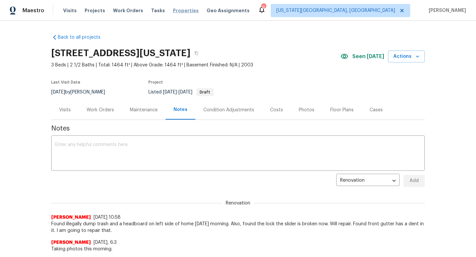
click at [173, 13] on span "Properties" at bounding box center [186, 10] width 26 height 7
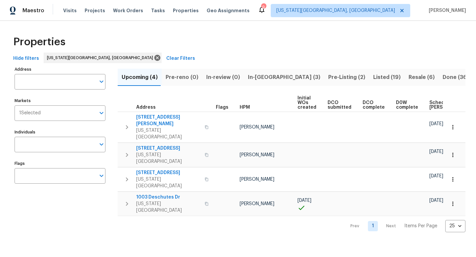
click at [257, 73] on span "In-reno (3)" at bounding box center [284, 77] width 72 height 9
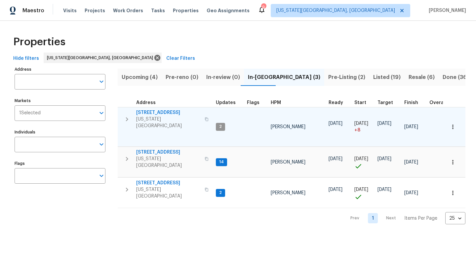
click at [155, 112] on span "4150 Shining Way" at bounding box center [168, 113] width 65 height 7
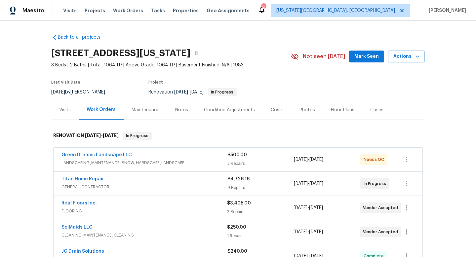
click at [120, 158] on span "Green Dreams Landscape LLC" at bounding box center [97, 155] width 70 height 7
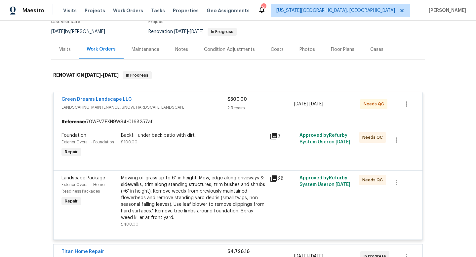
scroll to position [70, 0]
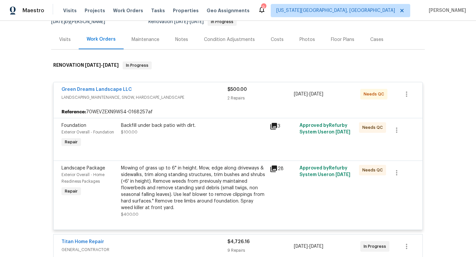
click at [163, 192] on div "Mowing of grass up to 6" in height. Mow, edge along driveways & sidewalks, trim…" at bounding box center [193, 188] width 145 height 46
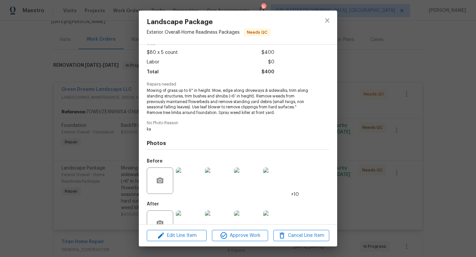
scroll to position [53, 0]
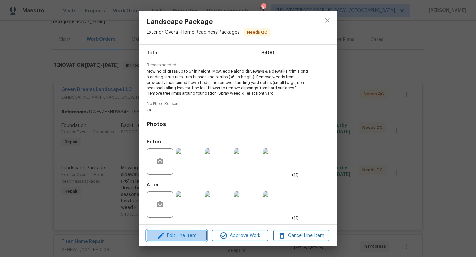
click at [175, 236] on span "Edit Line Item" at bounding box center [177, 236] width 56 height 8
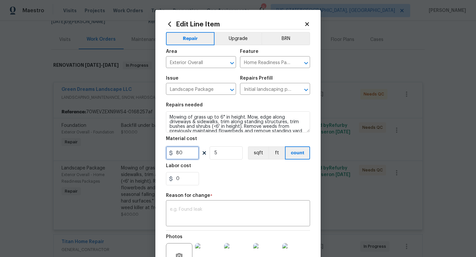
drag, startPoint x: 187, startPoint y: 154, endPoint x: 128, endPoint y: 148, distance: 59.2
click at [128, 148] on div "Edit Line Item Repair Upgrade BRN Area Exterior Overall ​ Feature Home Readines…" at bounding box center [238, 128] width 476 height 257
click at [307, 21] on icon at bounding box center [307, 24] width 6 height 6
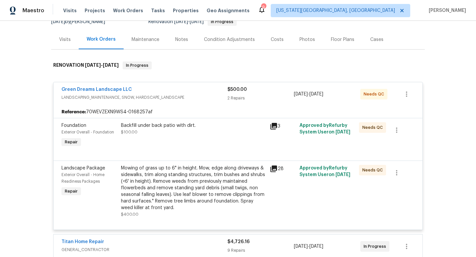
click at [174, 195] on div "Mowing of grass up to 6" in height. Mow, edge along driveways & sidewalks, trim…" at bounding box center [193, 188] width 145 height 46
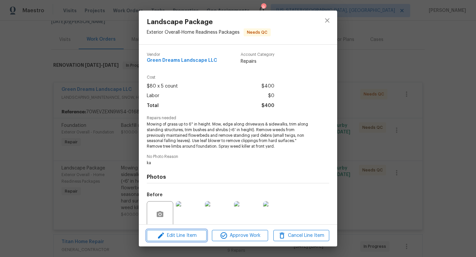
click at [175, 237] on span "Edit Line Item" at bounding box center [177, 236] width 56 height 8
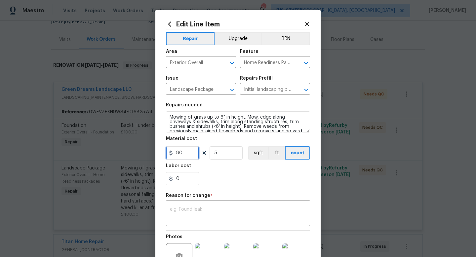
drag, startPoint x: 188, startPoint y: 154, endPoint x: 143, endPoint y: 152, distance: 44.7
click at [143, 152] on div "Edit Line Item Repair Upgrade BRN Area Exterior Overall ​ Feature Home Readines…" at bounding box center [238, 128] width 476 height 257
type input "750"
click at [220, 151] on input "5" at bounding box center [226, 153] width 33 height 13
type input "1"
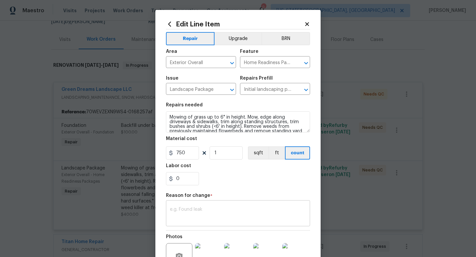
click at [202, 225] on div "x ​" at bounding box center [238, 214] width 144 height 24
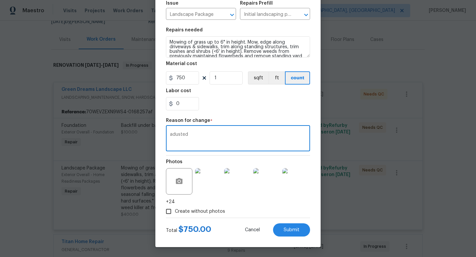
click at [176, 136] on textarea "adusted" at bounding box center [238, 139] width 136 height 14
type textarea "adjusted"
click at [275, 227] on button "Submit" at bounding box center [291, 230] width 37 height 13
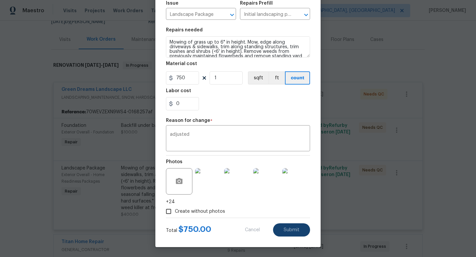
type input "5"
type input "80"
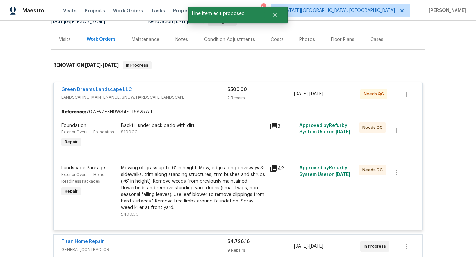
scroll to position [0, 0]
click at [180, 182] on div "Mowing of grass up to 6" in height. Mow, edge along driveways & sidewalks, trim…" at bounding box center [193, 188] width 145 height 46
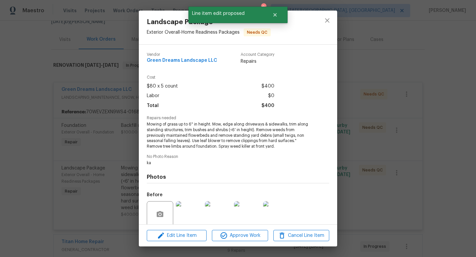
scroll to position [53, 0]
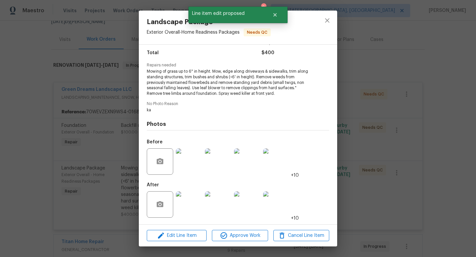
click at [189, 201] on img at bounding box center [189, 205] width 26 height 26
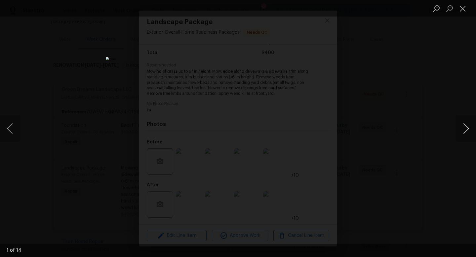
click at [476, 131] on button "Next image" at bounding box center [467, 128] width 20 height 26
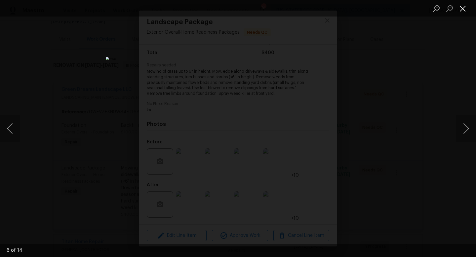
click at [463, 7] on button "Close lightbox" at bounding box center [463, 9] width 13 height 12
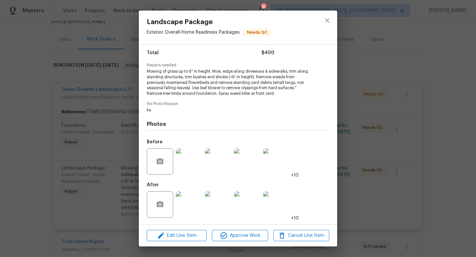
click at [199, 206] on img at bounding box center [189, 205] width 26 height 26
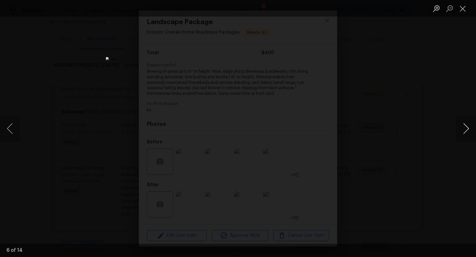
click at [464, 130] on button "Next image" at bounding box center [467, 128] width 20 height 26
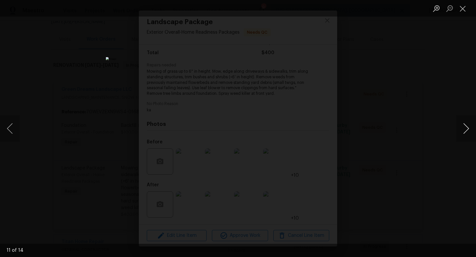
click at [464, 130] on button "Next image" at bounding box center [467, 128] width 20 height 26
click at [461, 9] on button "Close lightbox" at bounding box center [463, 9] width 13 height 12
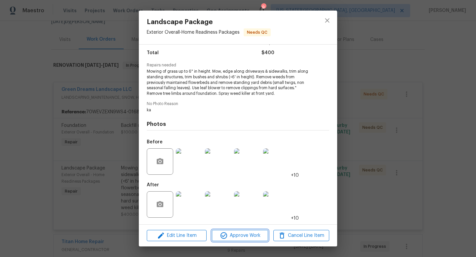
click at [222, 238] on icon "button" at bounding box center [224, 236] width 7 height 7
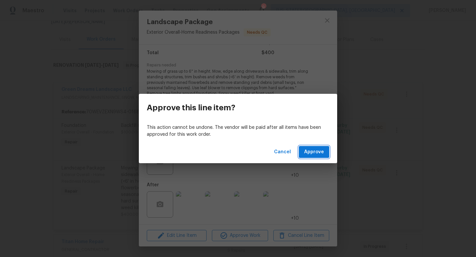
click at [320, 153] on span "Approve" at bounding box center [314, 152] width 20 height 8
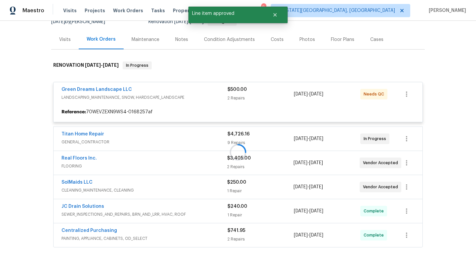
click at [215, 136] on div at bounding box center [238, 152] width 374 height 195
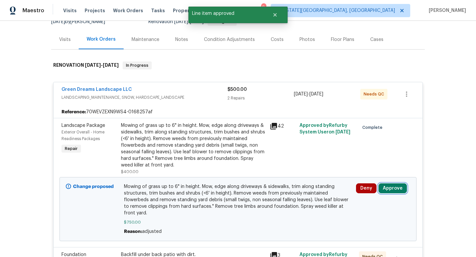
click at [400, 188] on button "Approve" at bounding box center [393, 189] width 28 height 10
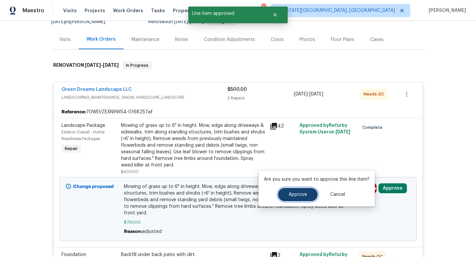
click at [300, 199] on button "Approve" at bounding box center [298, 194] width 40 height 13
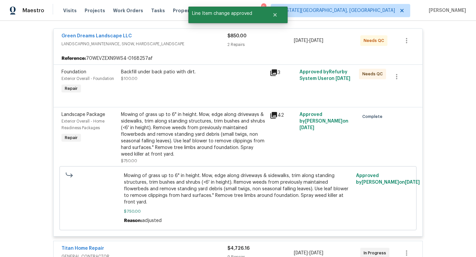
scroll to position [123, 0]
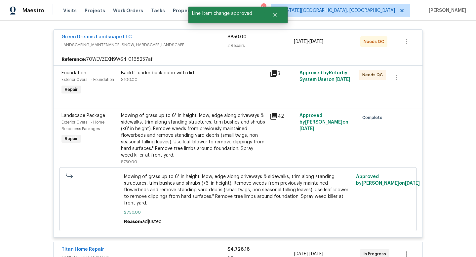
click at [194, 43] on span "LANDSCAPING_MAINTENANCE, SNOW, HARDSCAPE_LANDSCAPE" at bounding box center [145, 45] width 166 height 7
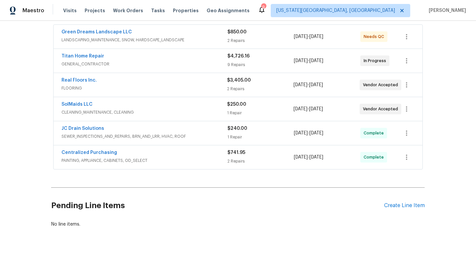
click at [198, 31] on div "Green Dreams Landscape LLC" at bounding box center [145, 33] width 166 height 8
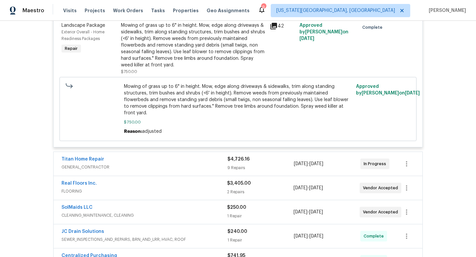
scroll to position [212, 0]
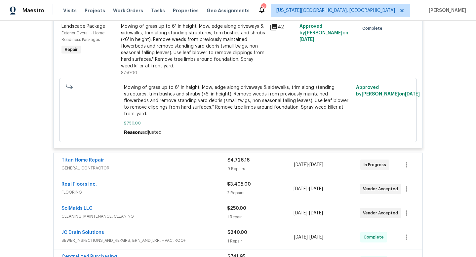
click at [193, 26] on div "Mowing of grass up to 6" in height. Mow, edge along driveways & sidewalks, trim…" at bounding box center [193, 46] width 145 height 46
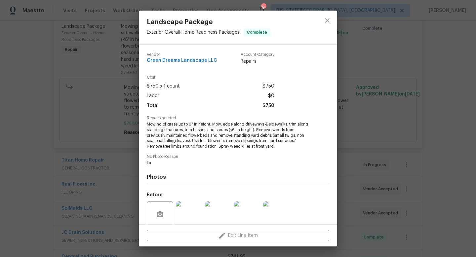
scroll to position [53, 0]
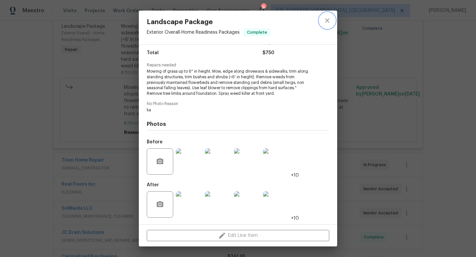
click at [327, 22] on icon "close" at bounding box center [328, 21] width 8 height 8
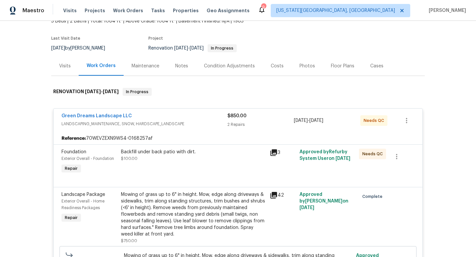
scroll to position [35, 0]
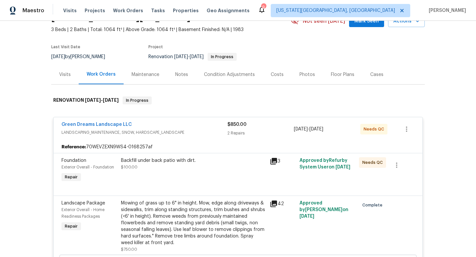
click at [173, 125] on div "Green Dreams Landscape LLC" at bounding box center [145, 125] width 166 height 8
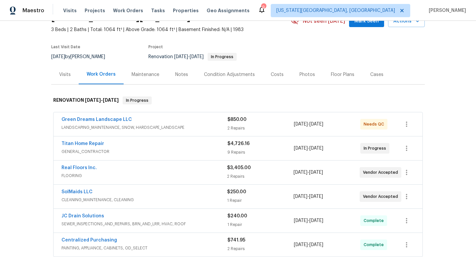
scroll to position [66, 0]
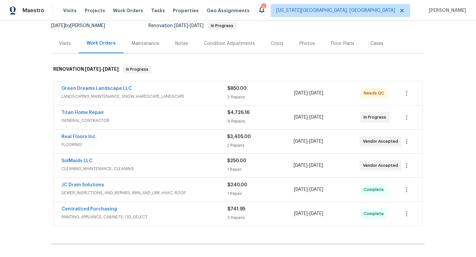
click at [181, 45] on div "Notes" at bounding box center [181, 43] width 13 height 7
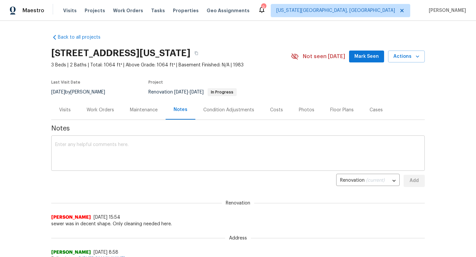
click at [134, 148] on textarea at bounding box center [238, 154] width 366 height 23
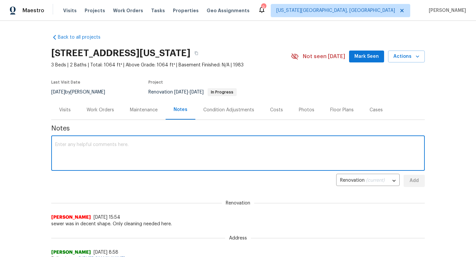
type textarea "F"
type textarea "Landscaping is completed. Painters are doing their thing. Should finish on time."
click at [414, 181] on span "Add" at bounding box center [414, 181] width 11 height 8
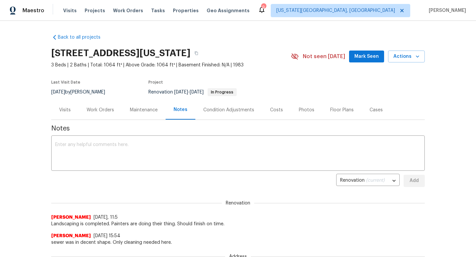
click at [372, 61] on button "Mark Seen" at bounding box center [366, 57] width 35 height 12
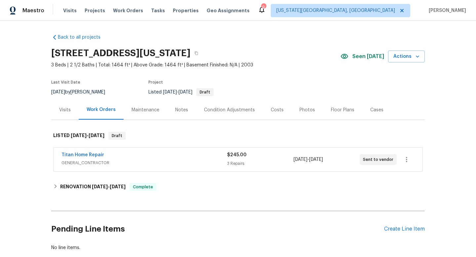
click at [305, 110] on div "Photos" at bounding box center [308, 110] width 16 height 7
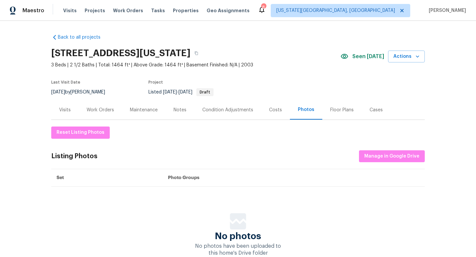
click at [273, 111] on div "Costs" at bounding box center [275, 110] width 13 height 7
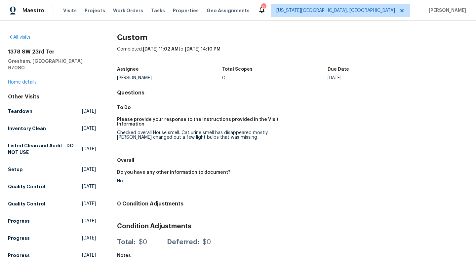
click at [65, 6] on div "Visits Projects Work Orders Tasks Properties Geo Assignments" at bounding box center [160, 10] width 195 height 13
click at [65, 7] on div "Visits Projects Work Orders Tasks Properties Geo Assignments" at bounding box center [160, 10] width 195 height 13
click at [65, 8] on span "Visits" at bounding box center [70, 10] width 14 height 7
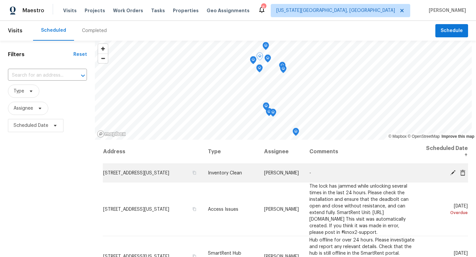
click at [452, 173] on icon at bounding box center [453, 172] width 5 height 5
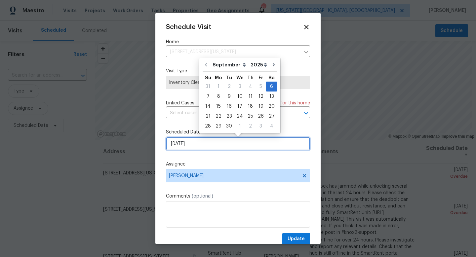
click at [181, 143] on input "[DATE]" at bounding box center [238, 143] width 144 height 13
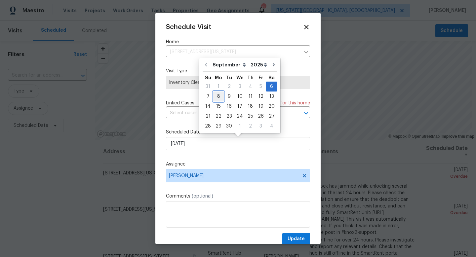
click at [220, 97] on div "8" at bounding box center [218, 96] width 11 height 9
type input "[DATE]"
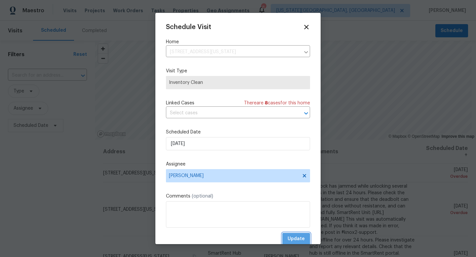
click at [293, 243] on span "Update" at bounding box center [296, 239] width 17 height 8
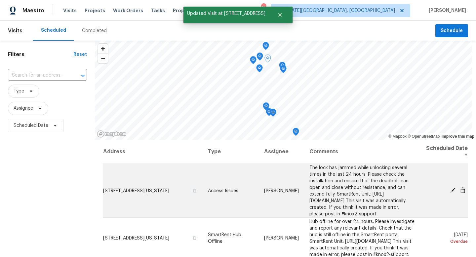
click at [456, 193] on span at bounding box center [453, 191] width 10 height 6
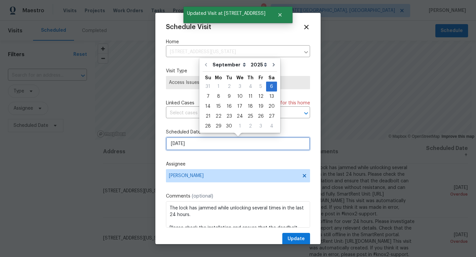
click at [196, 146] on input "[DATE]" at bounding box center [238, 143] width 144 height 13
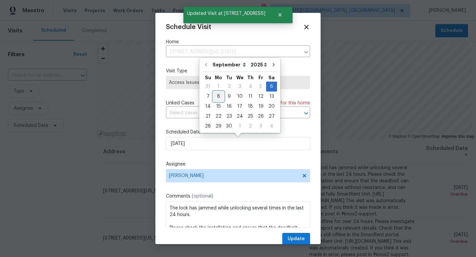
click at [216, 99] on div "8" at bounding box center [218, 96] width 11 height 9
type input "[DATE]"
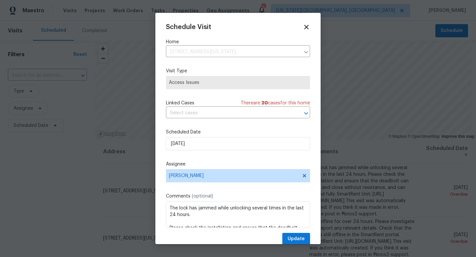
click at [294, 231] on div "Schedule Visit Home [STREET_ADDRESS][US_STATE] ​ Visit Type Access Issues Linke…" at bounding box center [238, 134] width 144 height 222
click at [294, 238] on span "Update" at bounding box center [296, 239] width 17 height 8
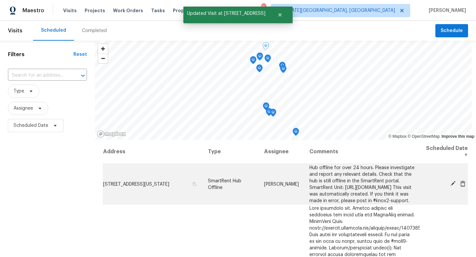
click at [447, 188] on div at bounding box center [446, 184] width 43 height 7
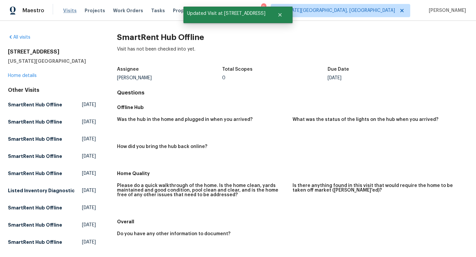
click at [69, 14] on span "Visits" at bounding box center [70, 10] width 14 height 7
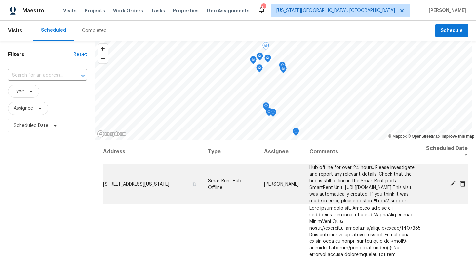
click at [454, 187] on icon at bounding box center [453, 184] width 6 height 6
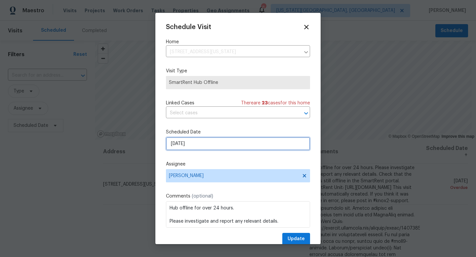
click at [186, 142] on input "[DATE]" at bounding box center [238, 143] width 144 height 13
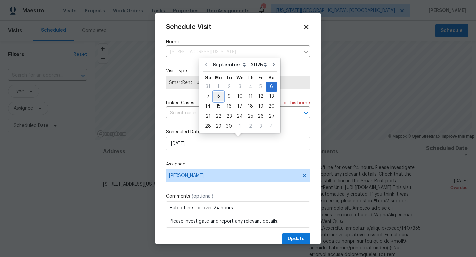
click at [221, 99] on div "8" at bounding box center [218, 96] width 11 height 9
type input "[DATE]"
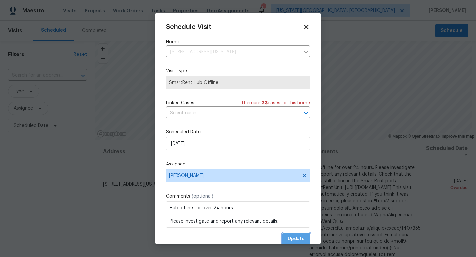
click at [293, 240] on span "Update" at bounding box center [296, 239] width 17 height 8
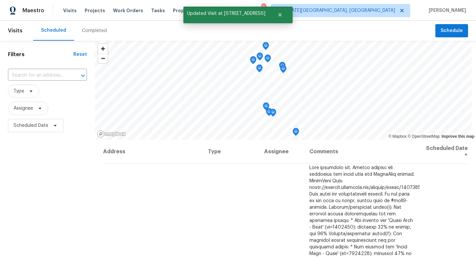
click at [69, 181] on div "Filters Reset ​ Type Assignee Scheduled Date" at bounding box center [47, 193] width 95 height 305
